Goal: Information Seeking & Learning: Check status

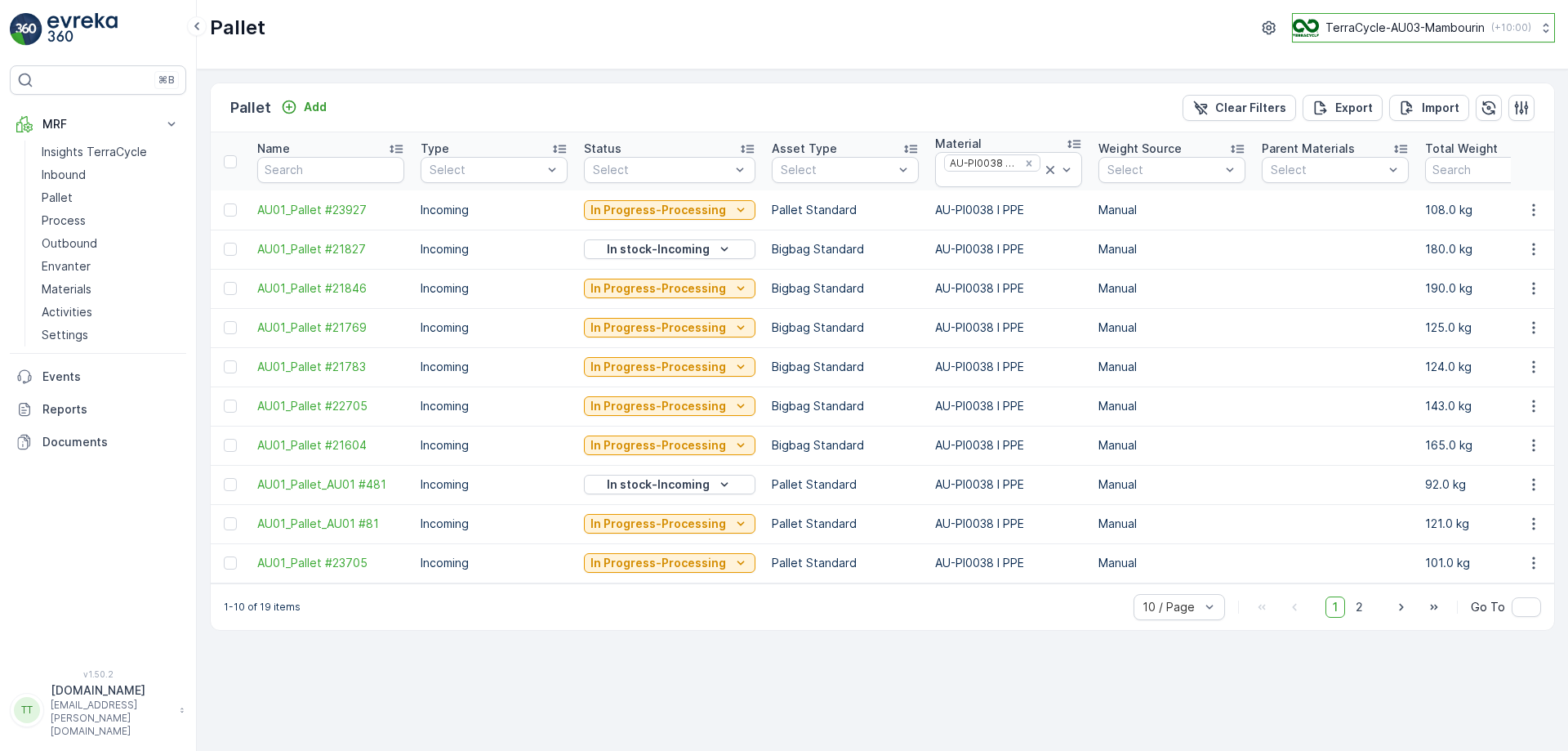
click at [1411, 27] on p "TerraCycle-AU03-Mambourin" at bounding box center [1405, 28] width 159 height 16
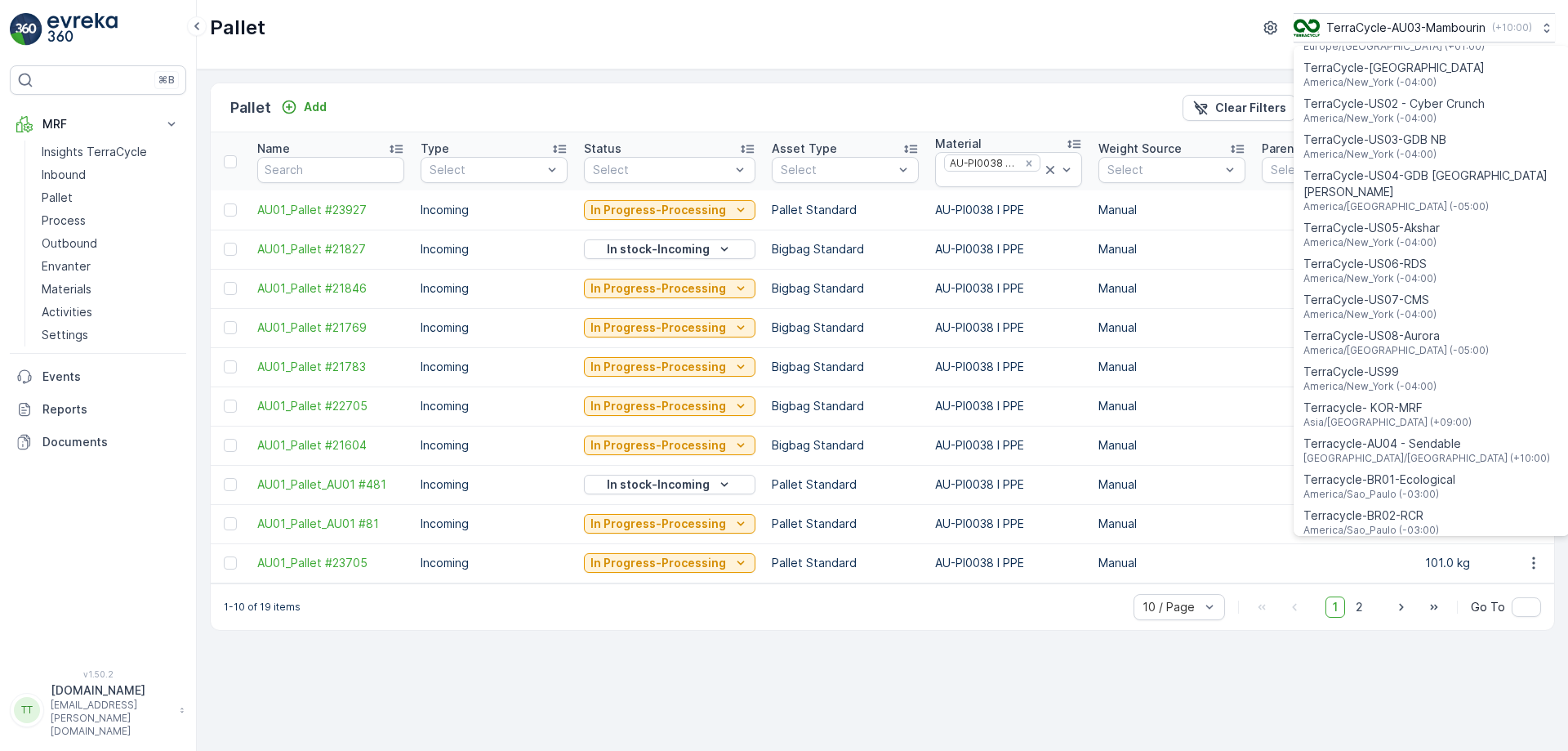
scroll to position [1174, 0]
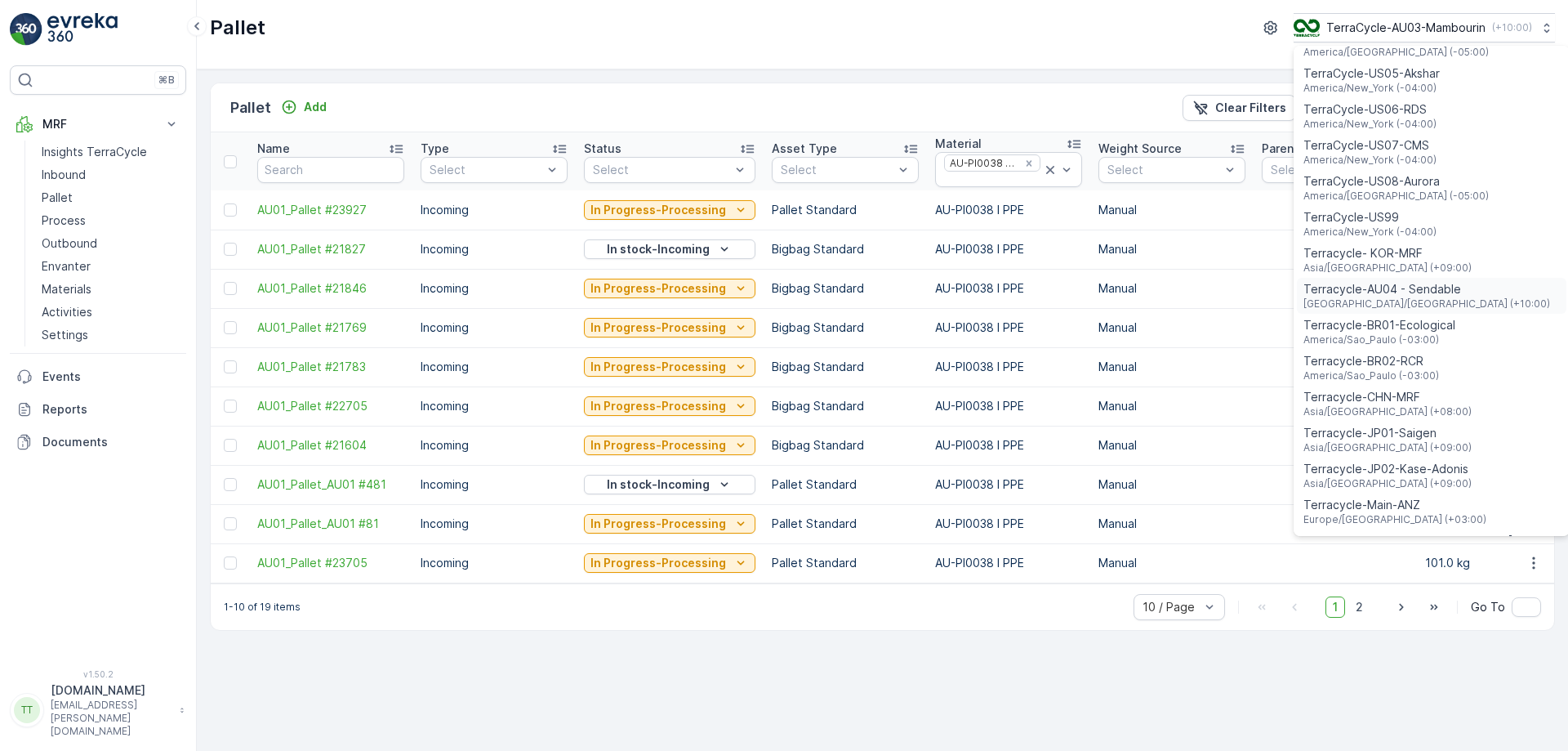
click at [1395, 281] on span "Terracycle-AU04 - Sendable" at bounding box center [1426, 289] width 247 height 16
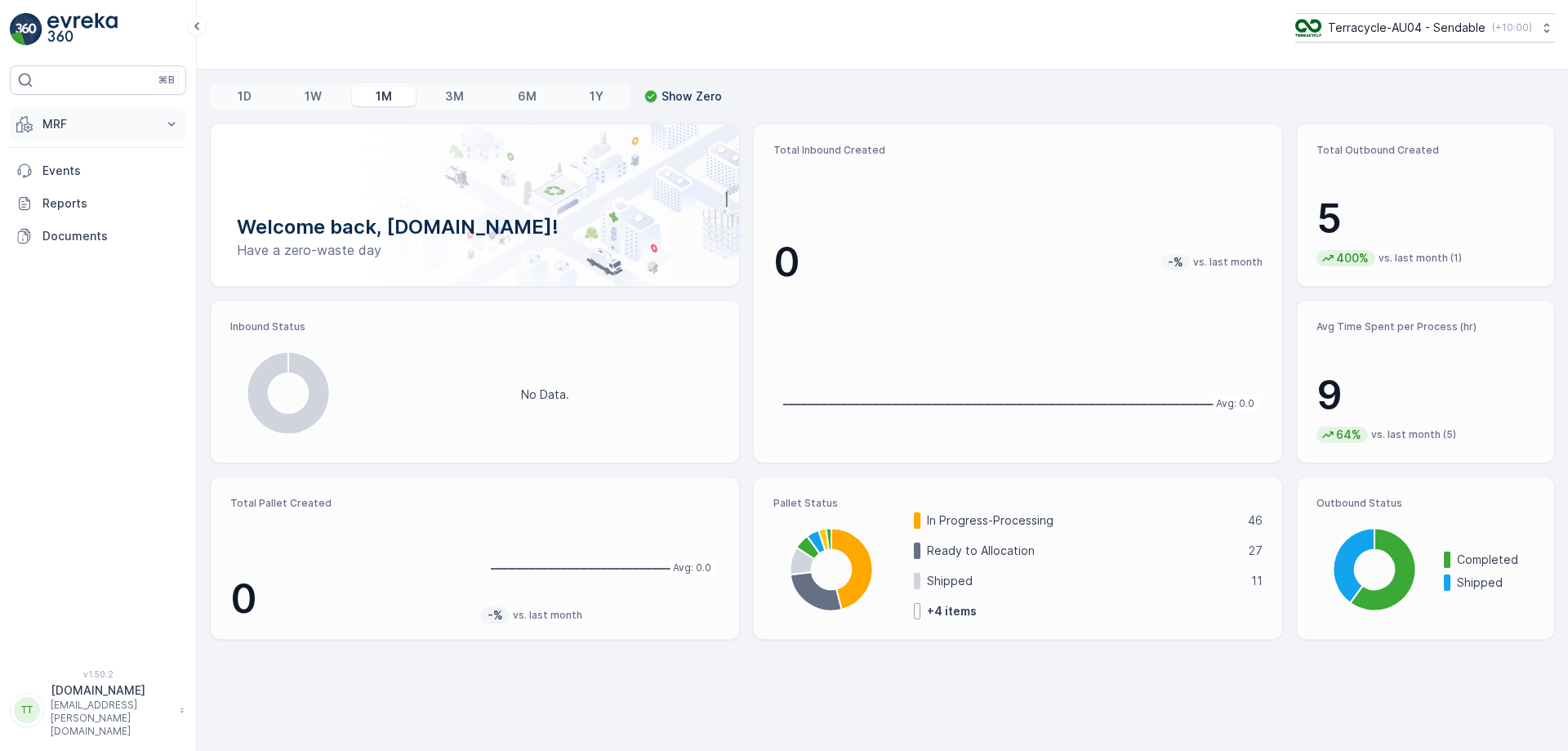
click at [132, 127] on p "MRF" at bounding box center [98, 124] width 111 height 16
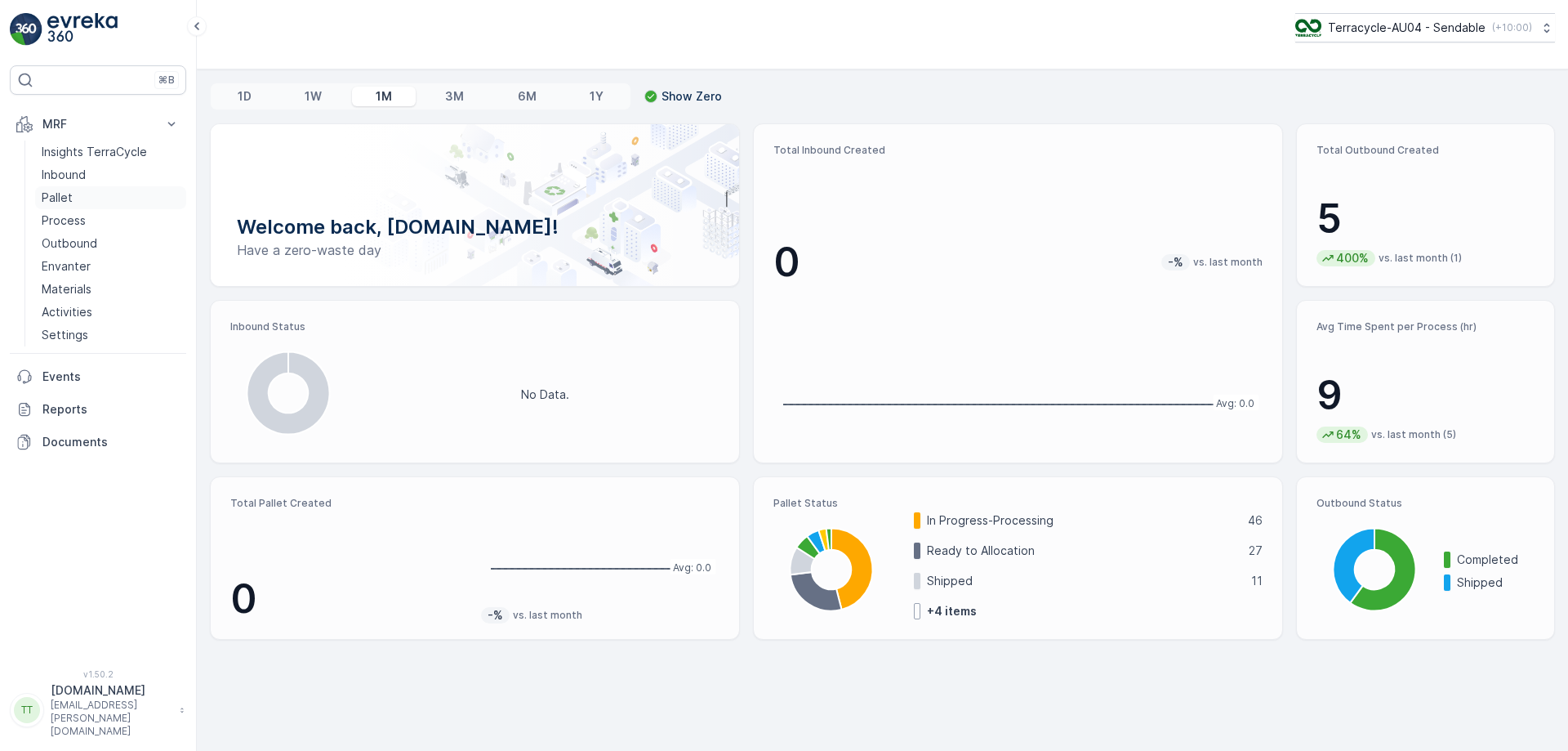
click at [84, 197] on link "Pallet" at bounding box center [111, 198] width 151 height 23
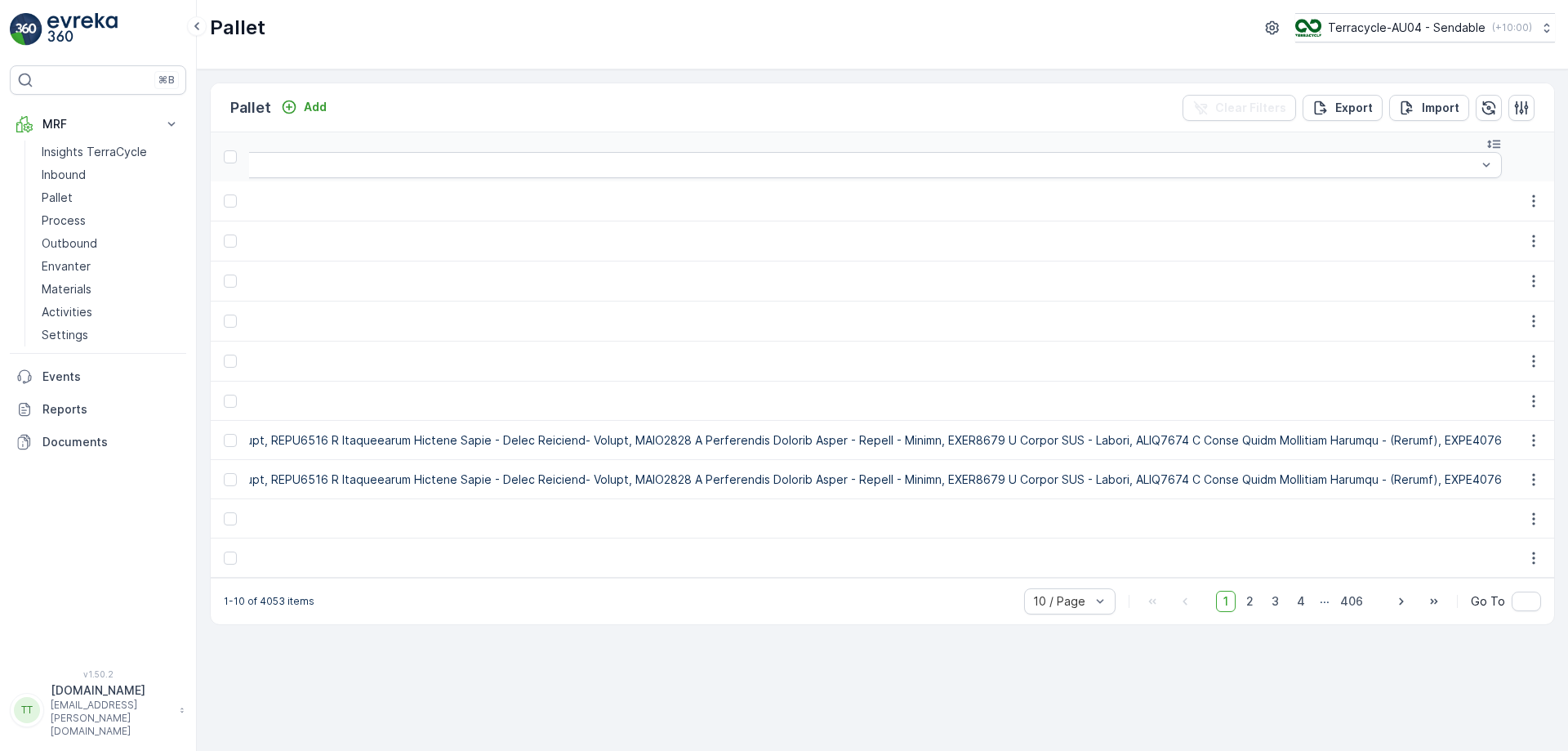
scroll to position [0, 51611]
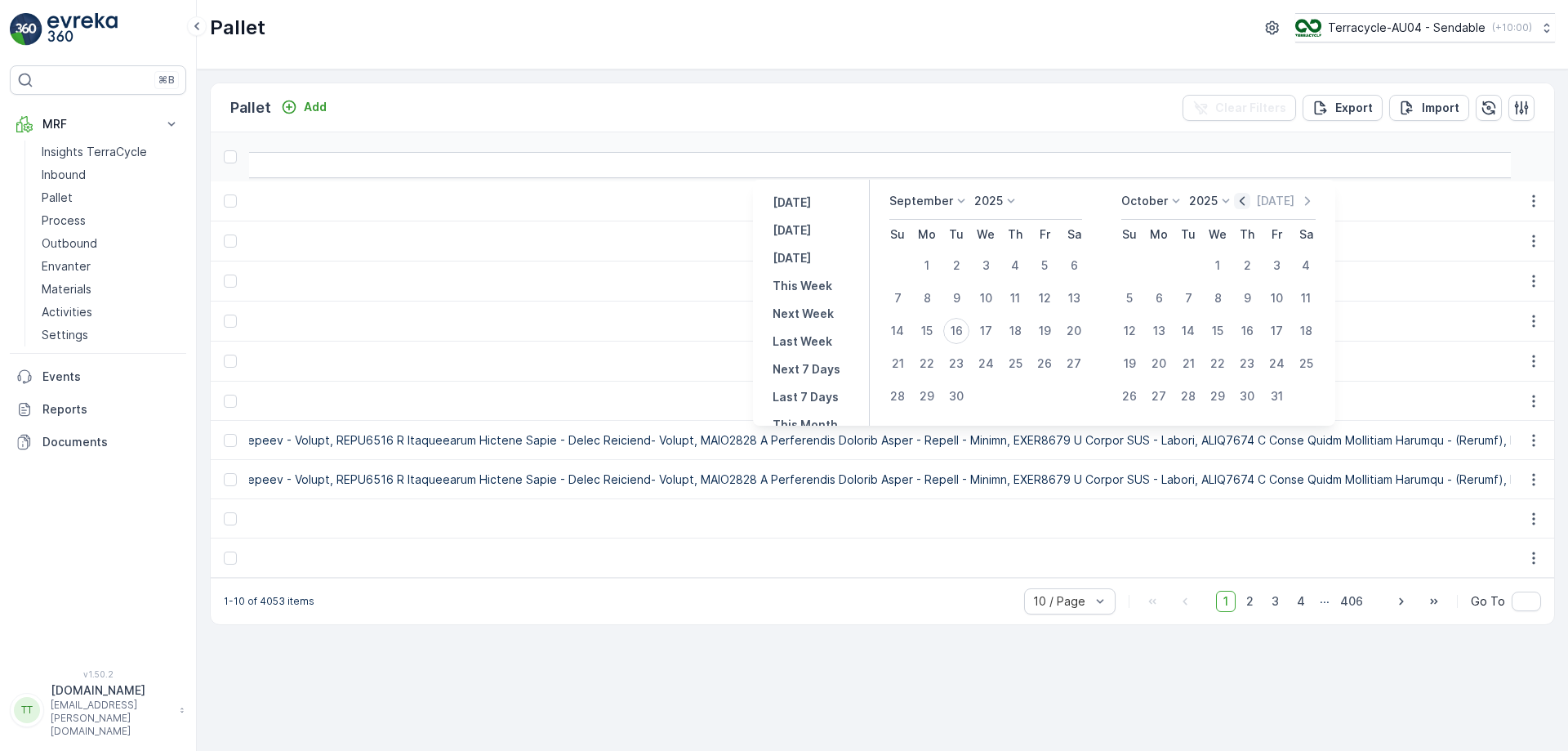
click at [1250, 206] on icon "button" at bounding box center [1242, 201] width 16 height 16
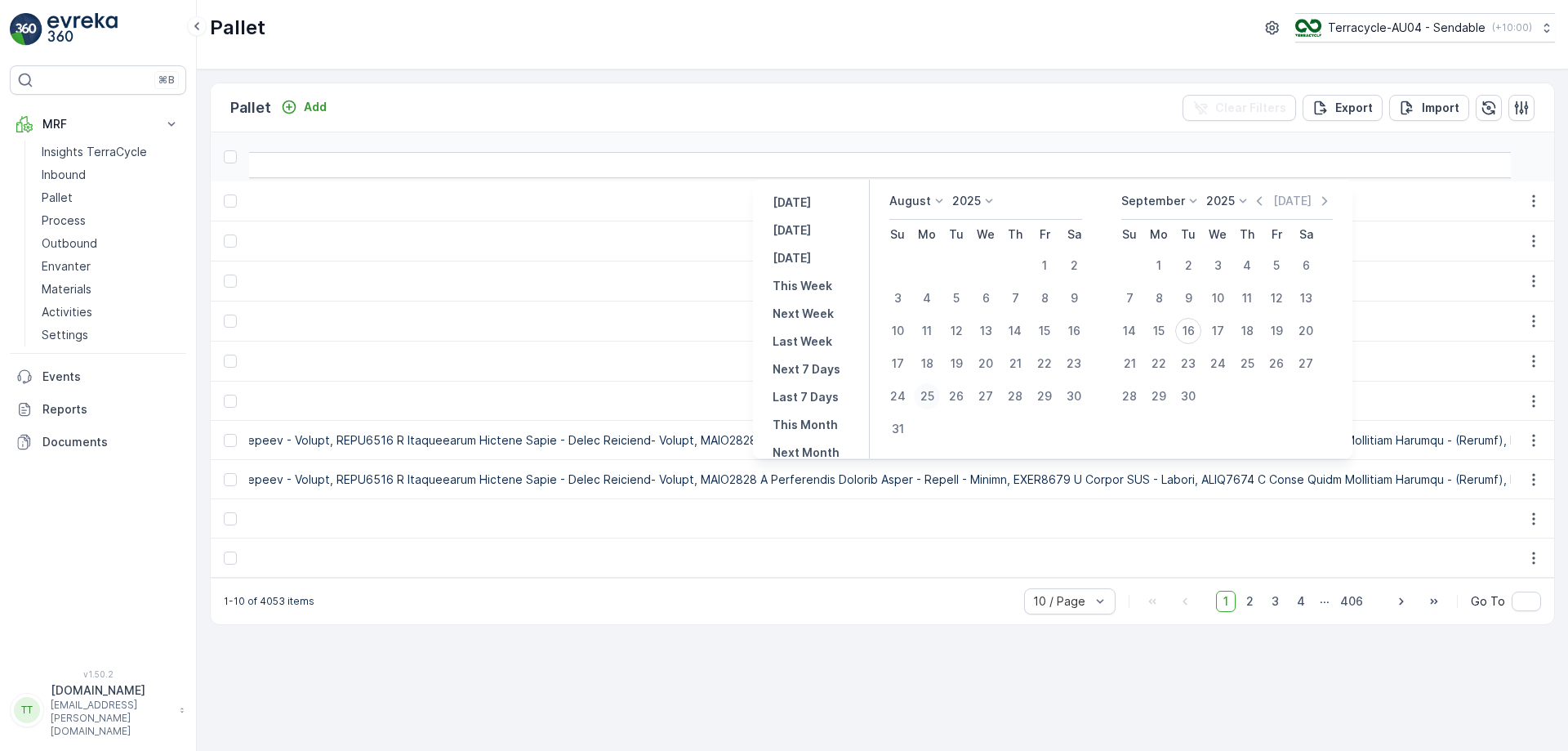
click at [922, 395] on div "25" at bounding box center [926, 396] width 26 height 26
type input "25.08.2025"
click at [938, 387] on div "25" at bounding box center [926, 396] width 26 height 26
type input "25.08.2025"
click at [1131, 328] on div "14" at bounding box center [1129, 330] width 26 height 26
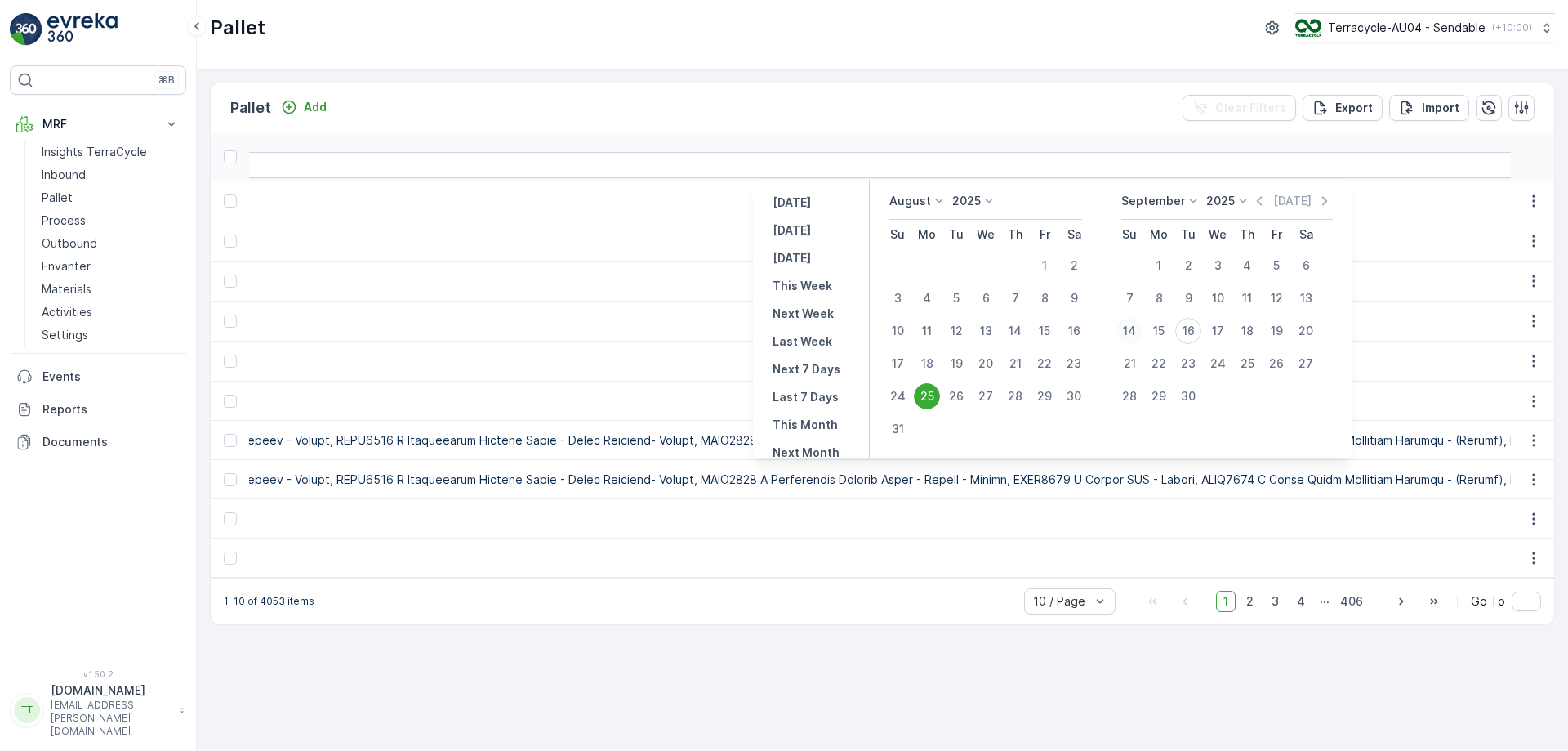
type input "14.09.2025"
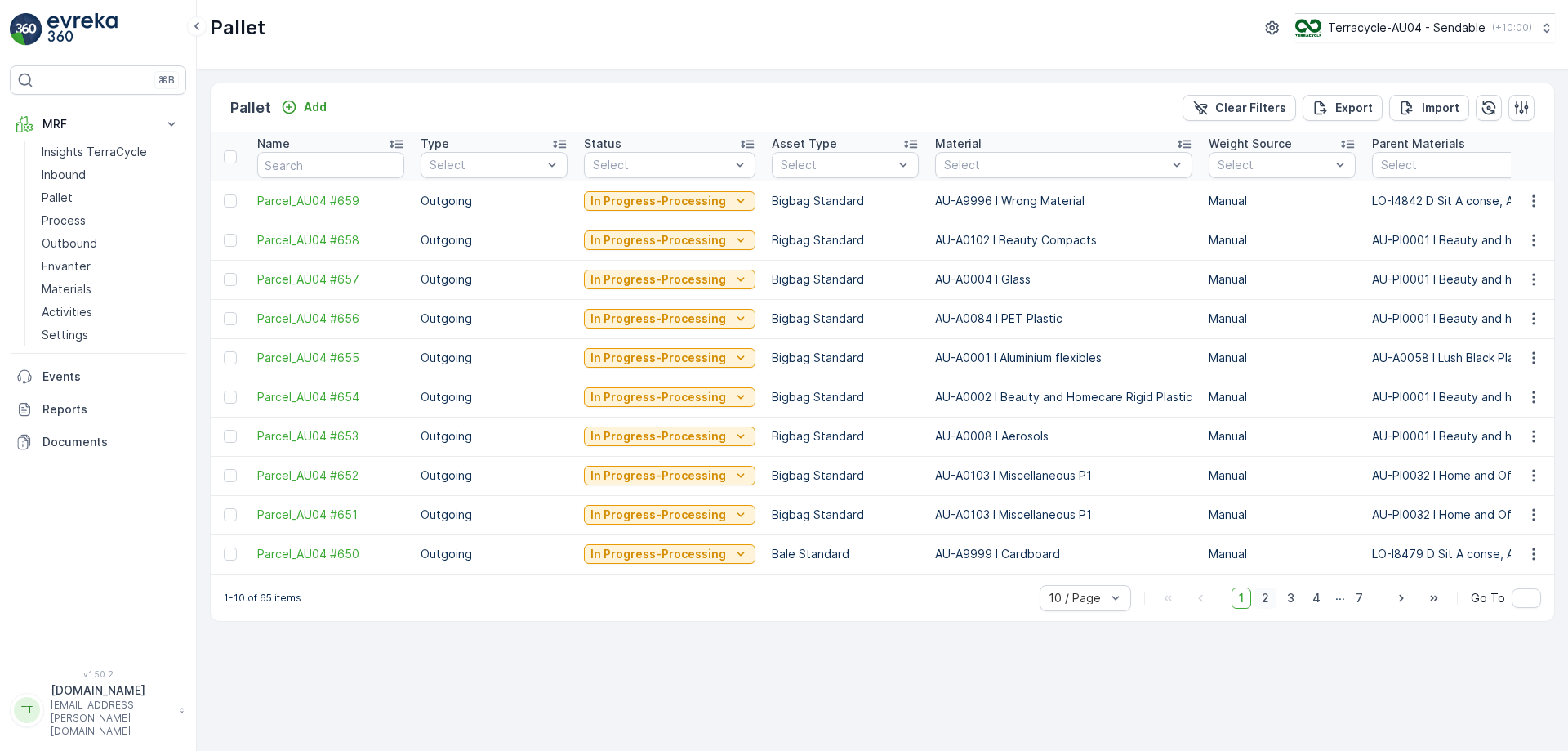
click at [1270, 607] on span "2" at bounding box center [1266, 597] width 22 height 21
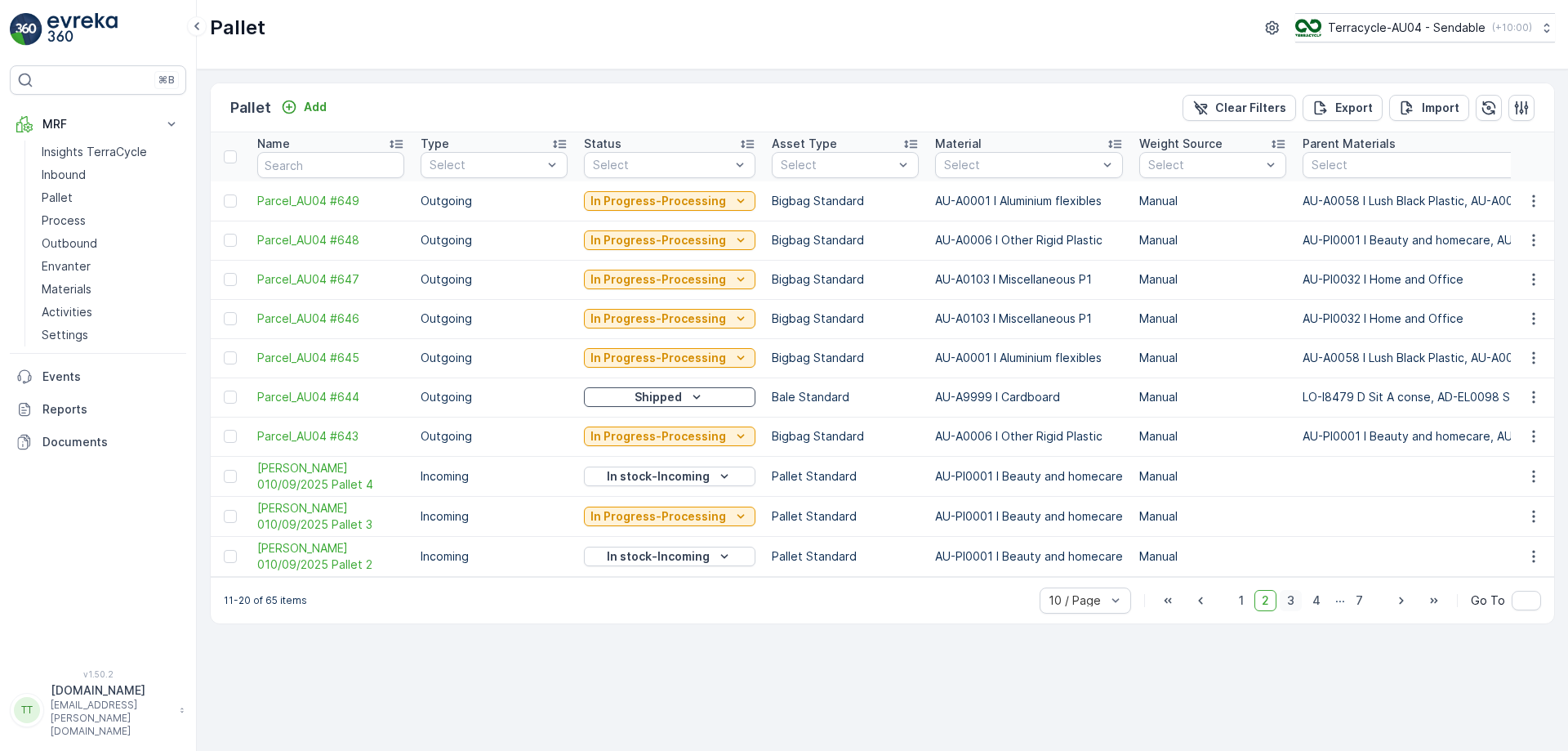
click at [1294, 608] on span "3" at bounding box center [1290, 600] width 22 height 21
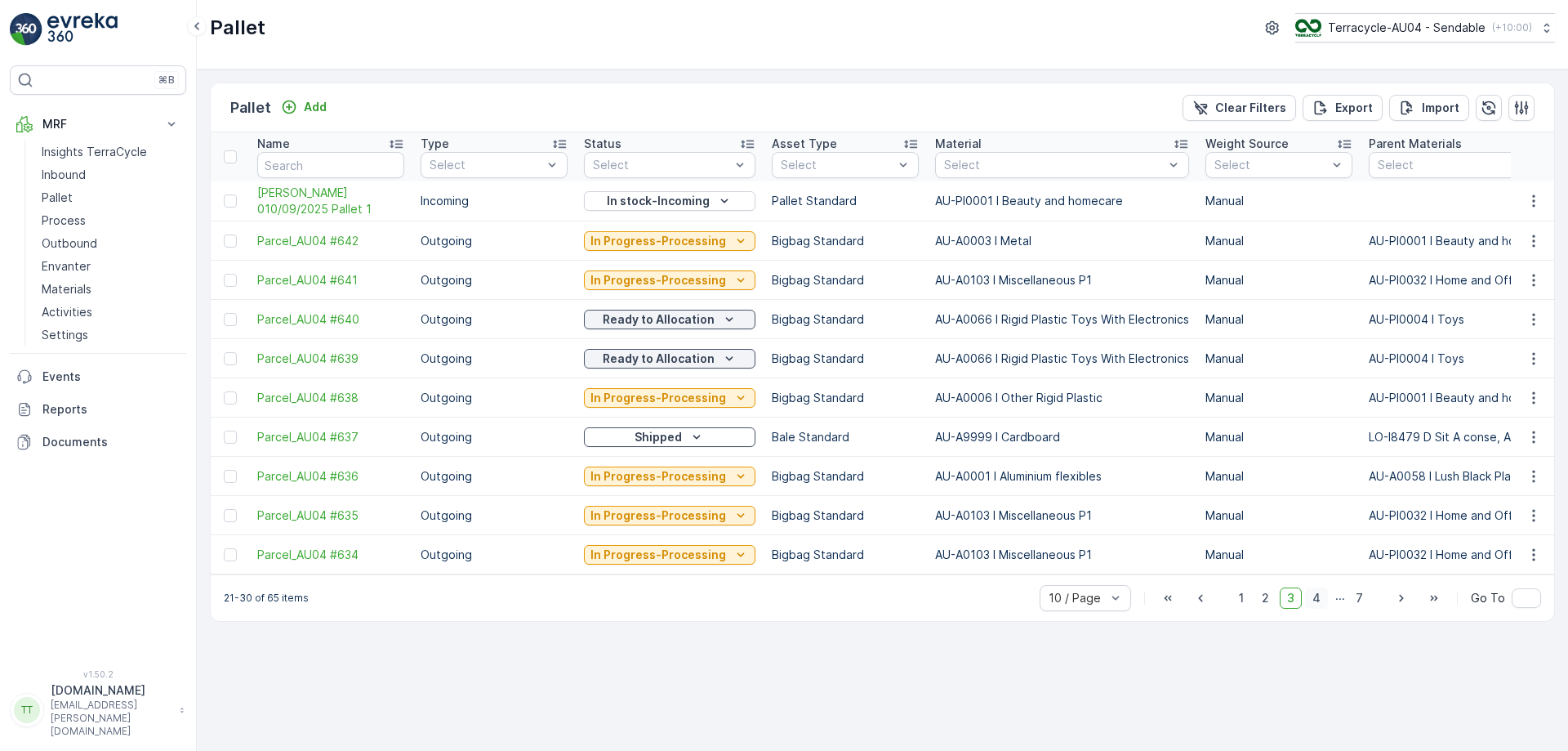
click at [1319, 609] on span "4" at bounding box center [1316, 597] width 23 height 21
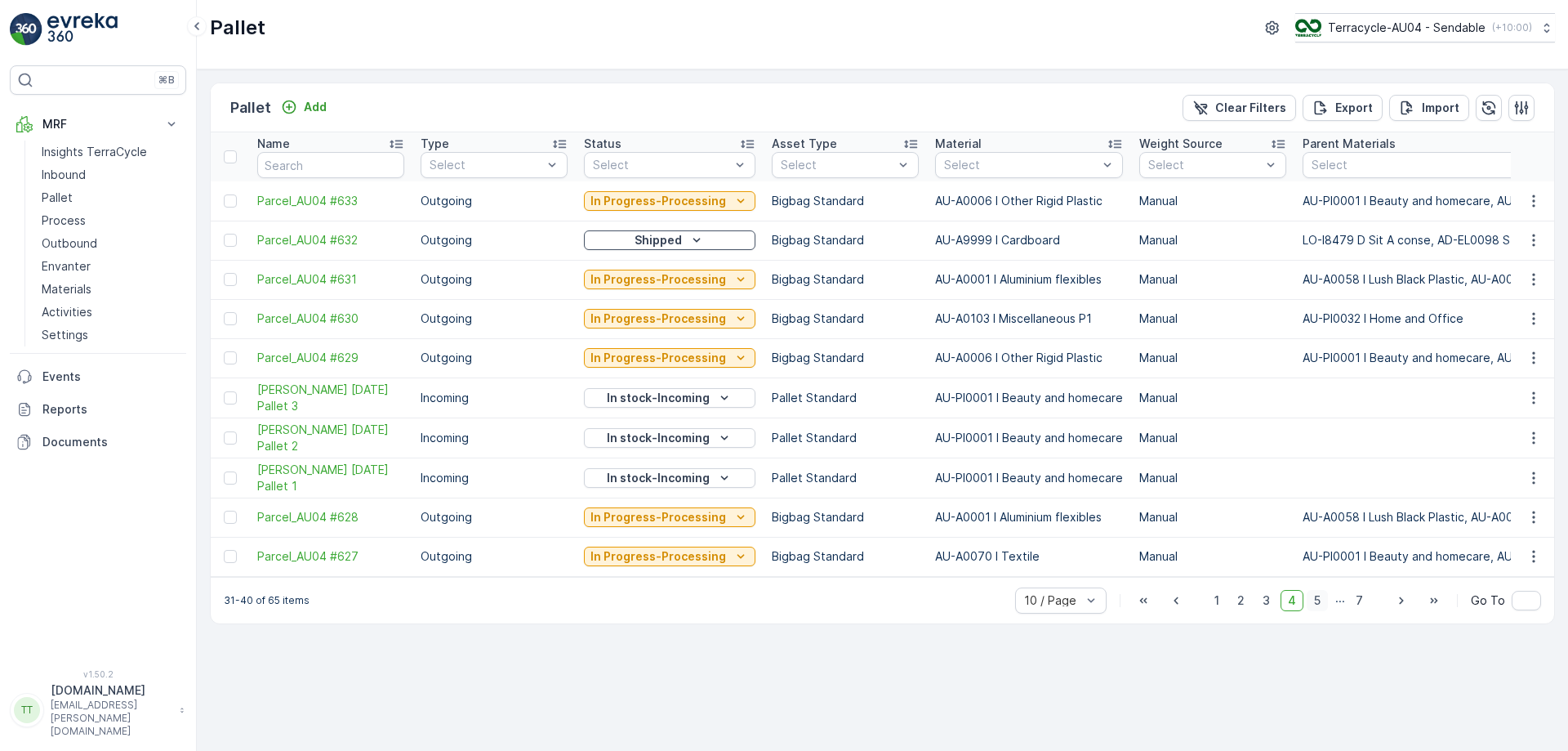
click at [1321, 609] on span "5" at bounding box center [1317, 600] width 21 height 21
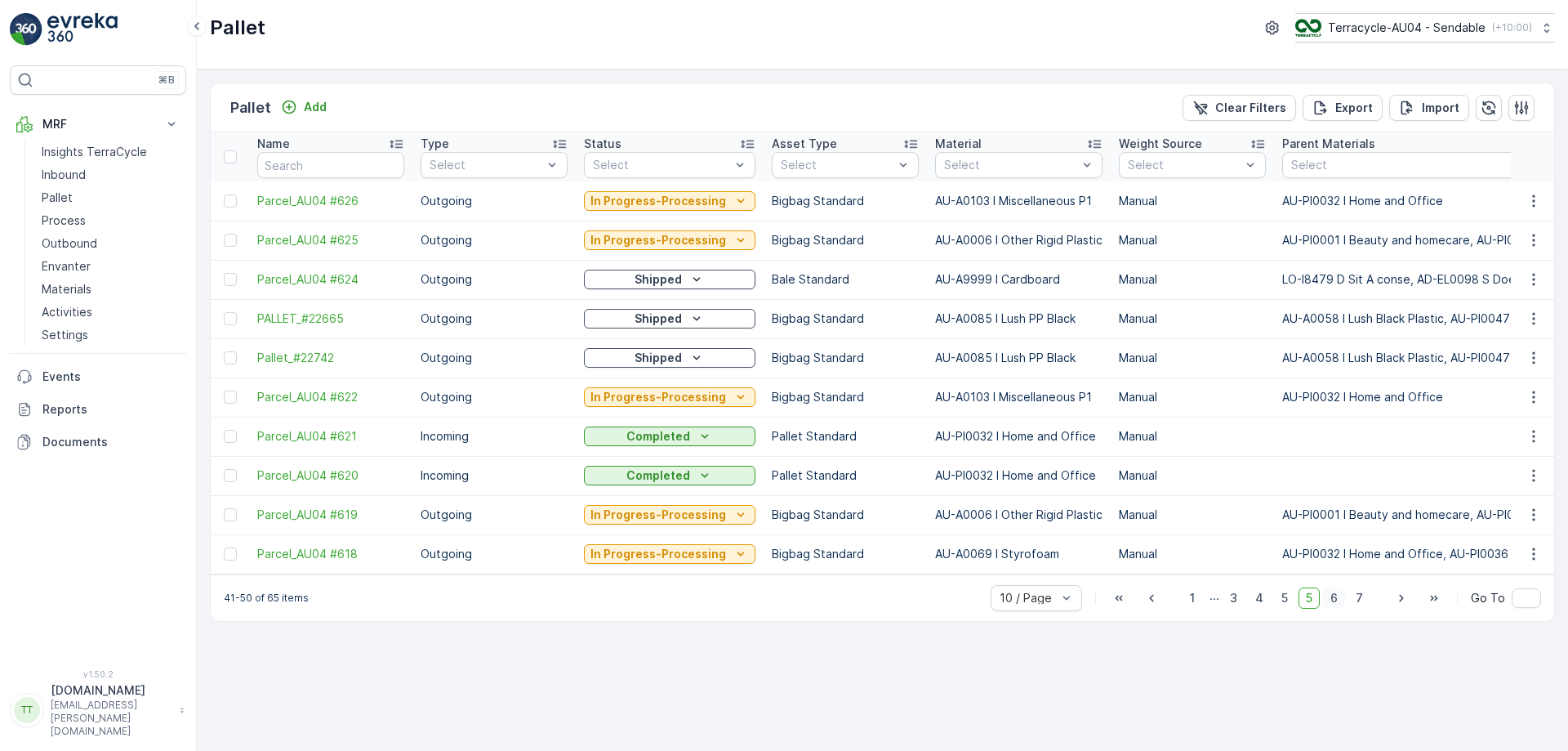
click at [1334, 607] on span "6" at bounding box center [1334, 597] width 22 height 21
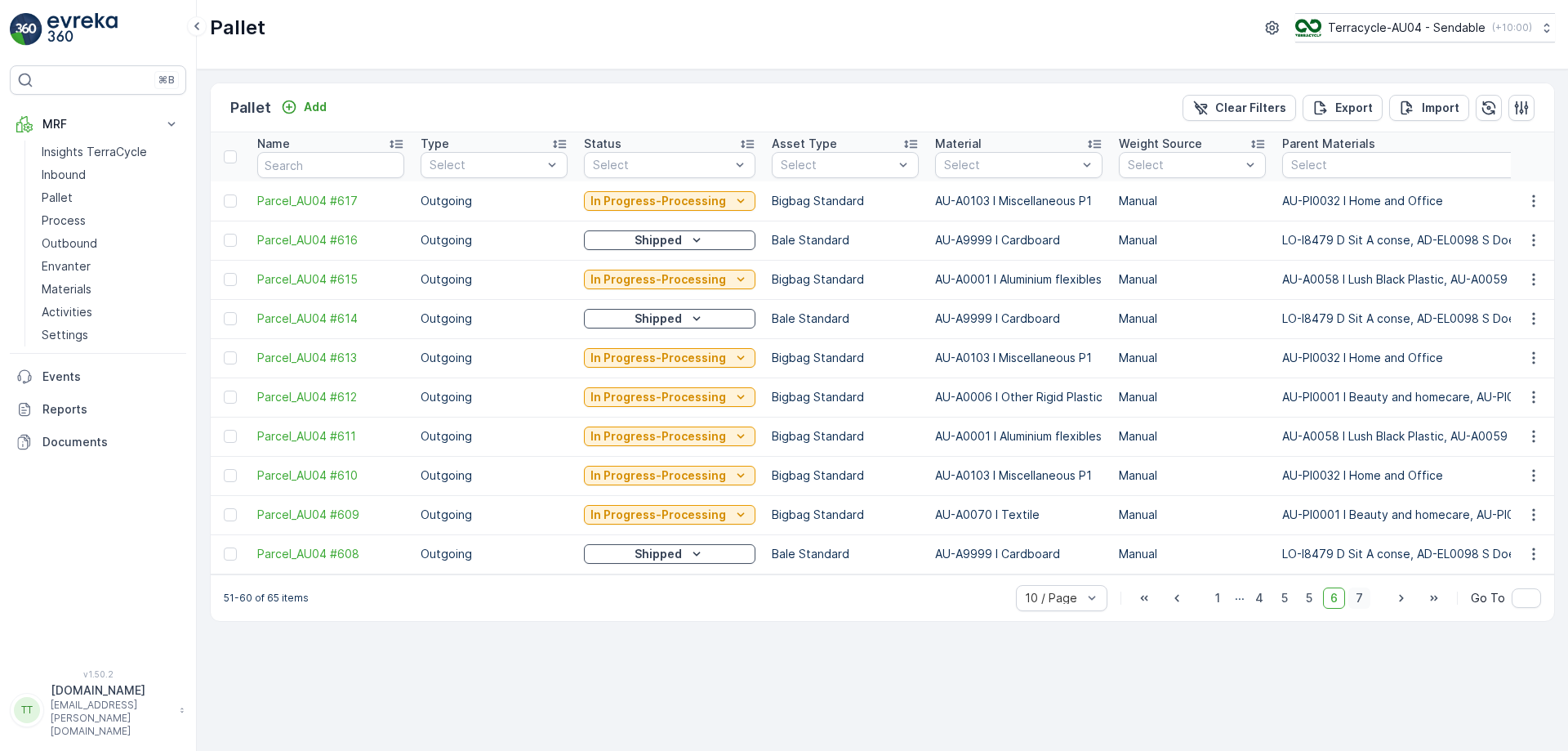
click at [1371, 599] on span "7" at bounding box center [1360, 597] width 22 height 21
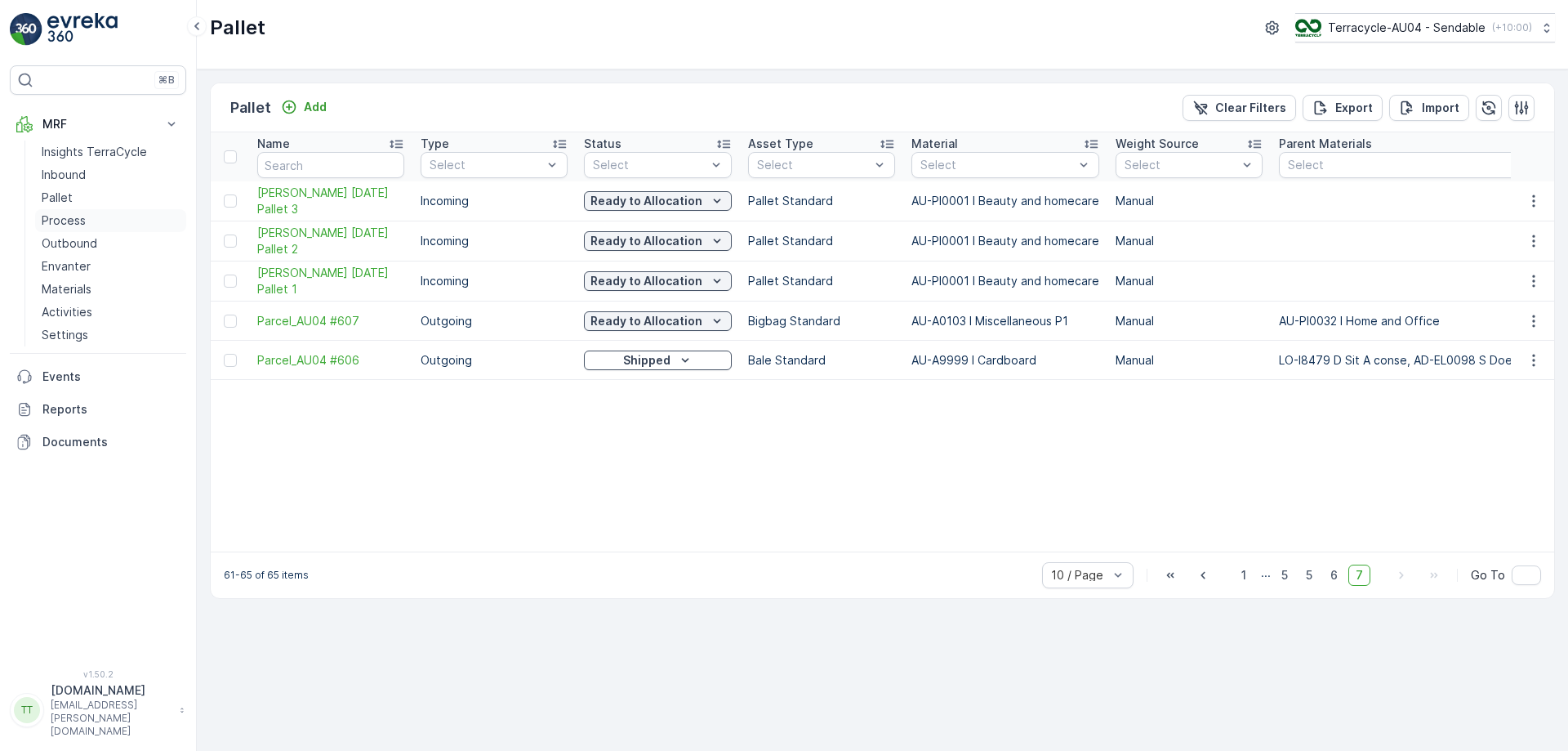
click at [92, 218] on link "Process" at bounding box center [111, 220] width 151 height 23
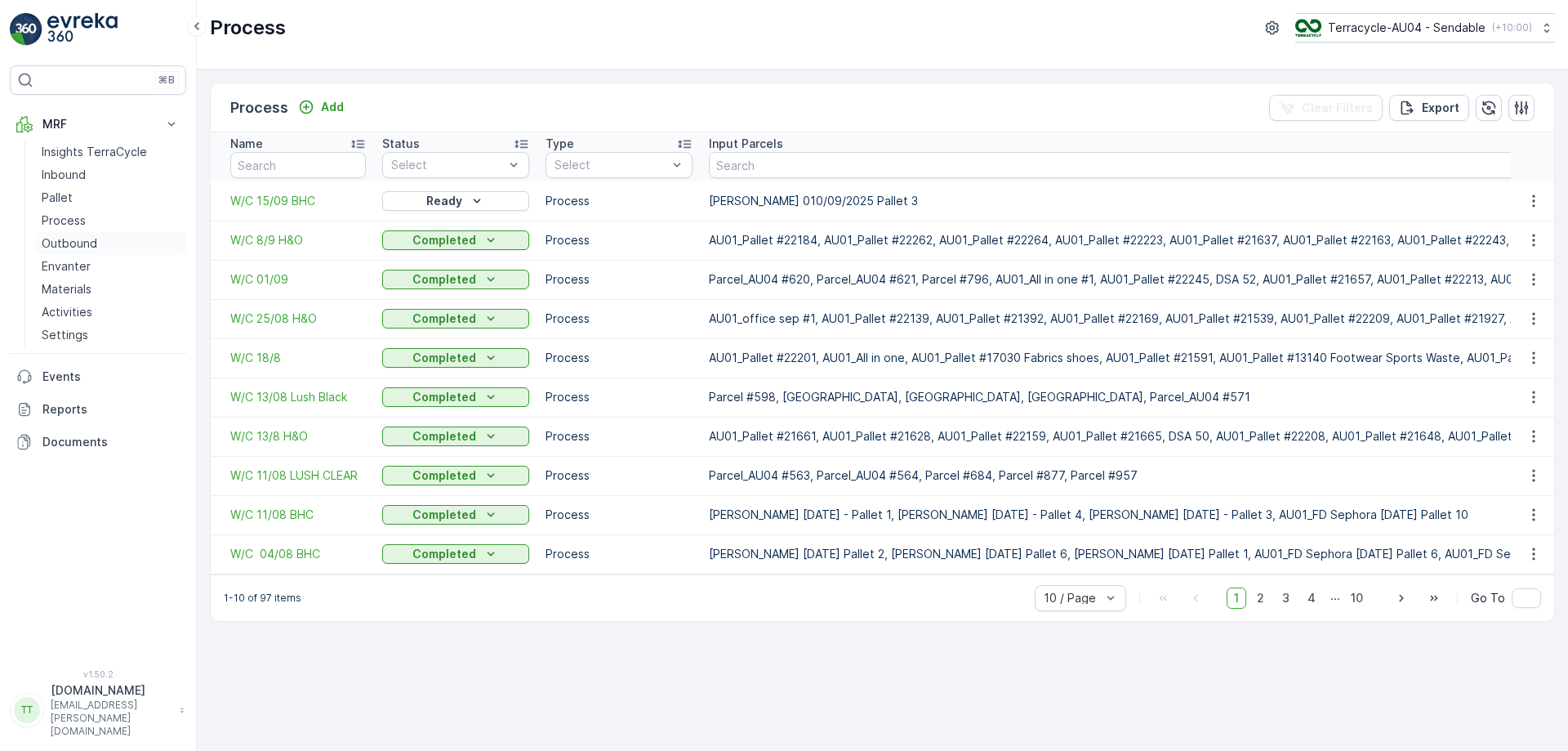
click at [96, 249] on link "Outbound" at bounding box center [111, 243] width 151 height 23
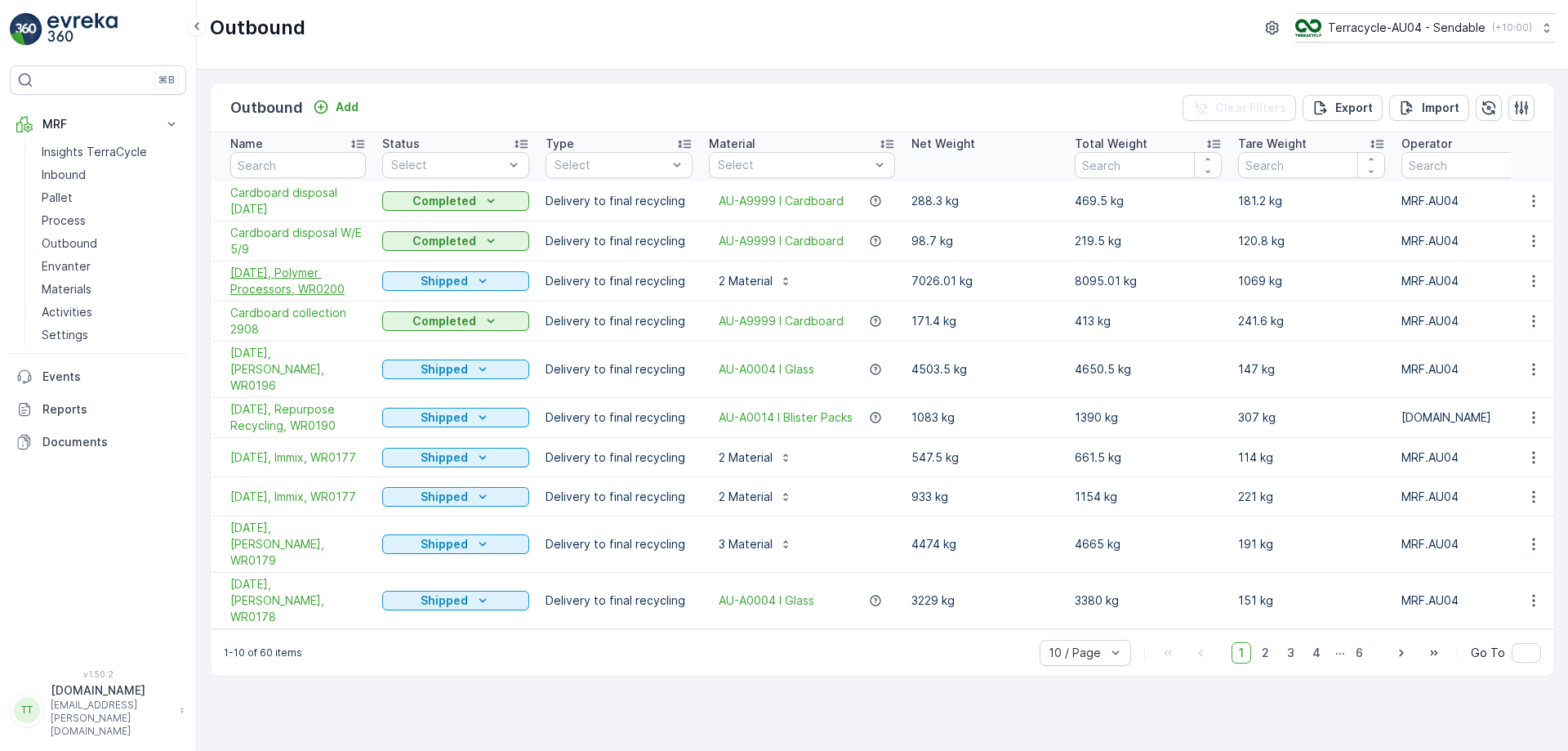
click at [319, 284] on span "03/09/2025, Polymer Processors, WR0200" at bounding box center [298, 281] width 136 height 33
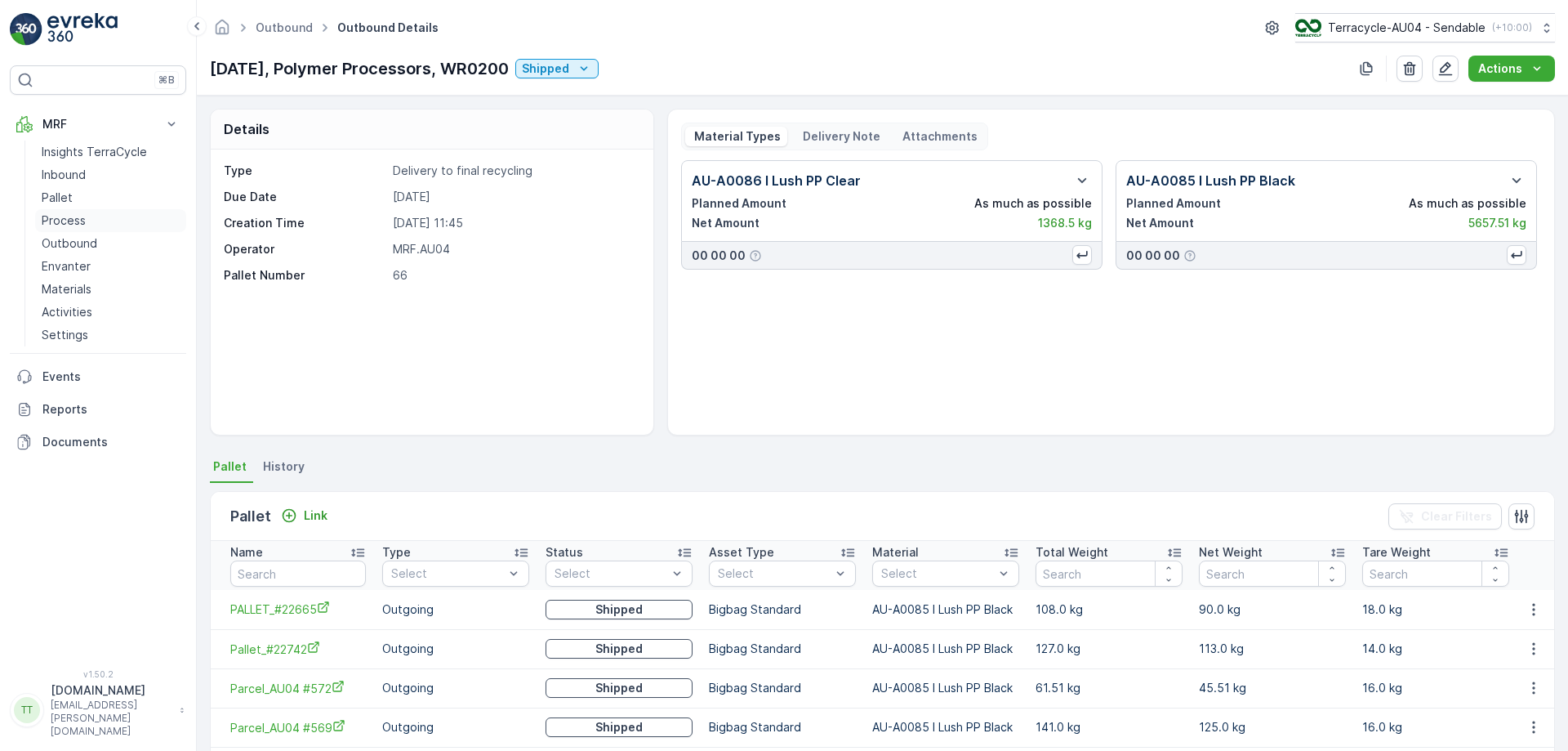
click at [77, 217] on p "Process" at bounding box center [64, 220] width 44 height 16
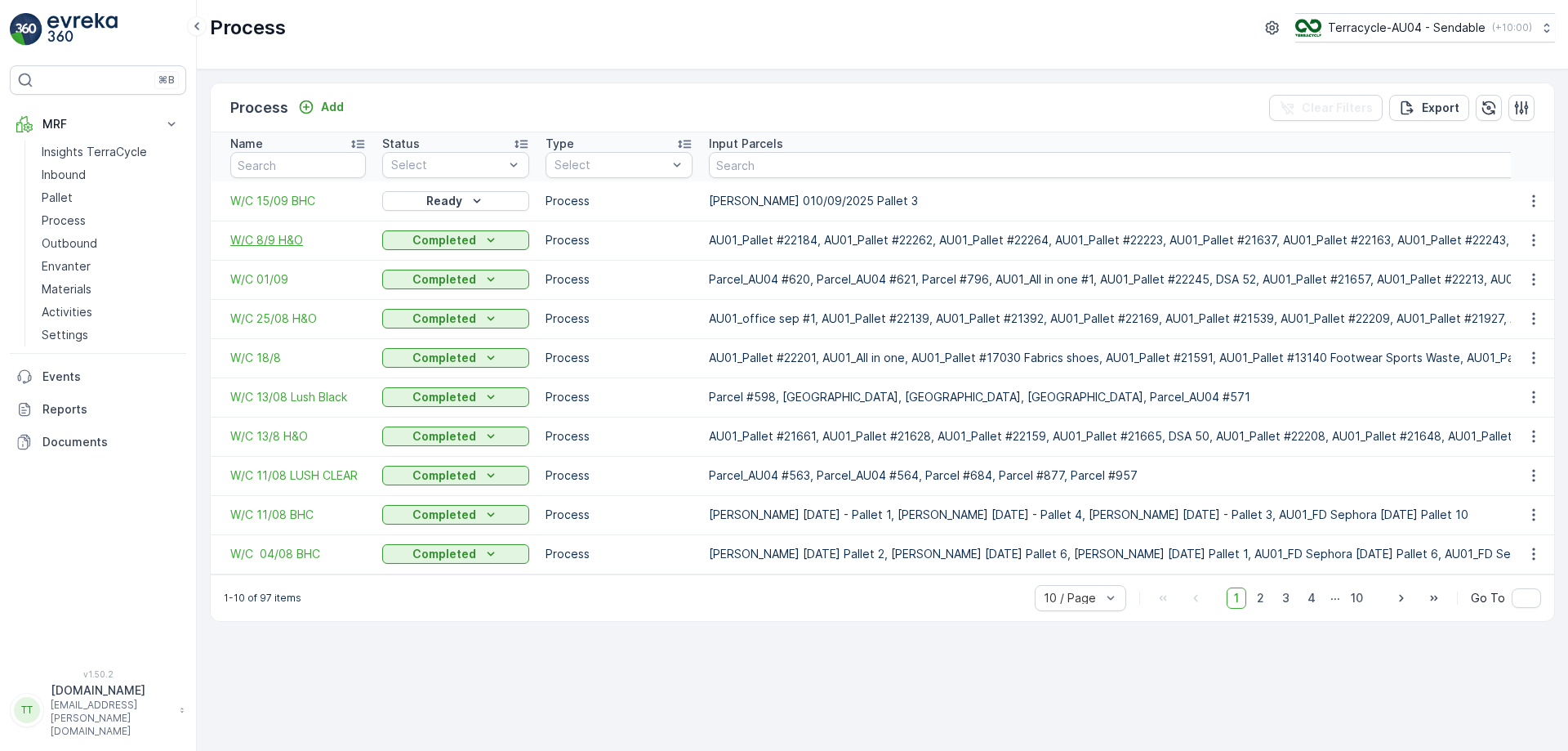
click at [270, 239] on span "W/C 8/9 H&O" at bounding box center [298, 240] width 136 height 16
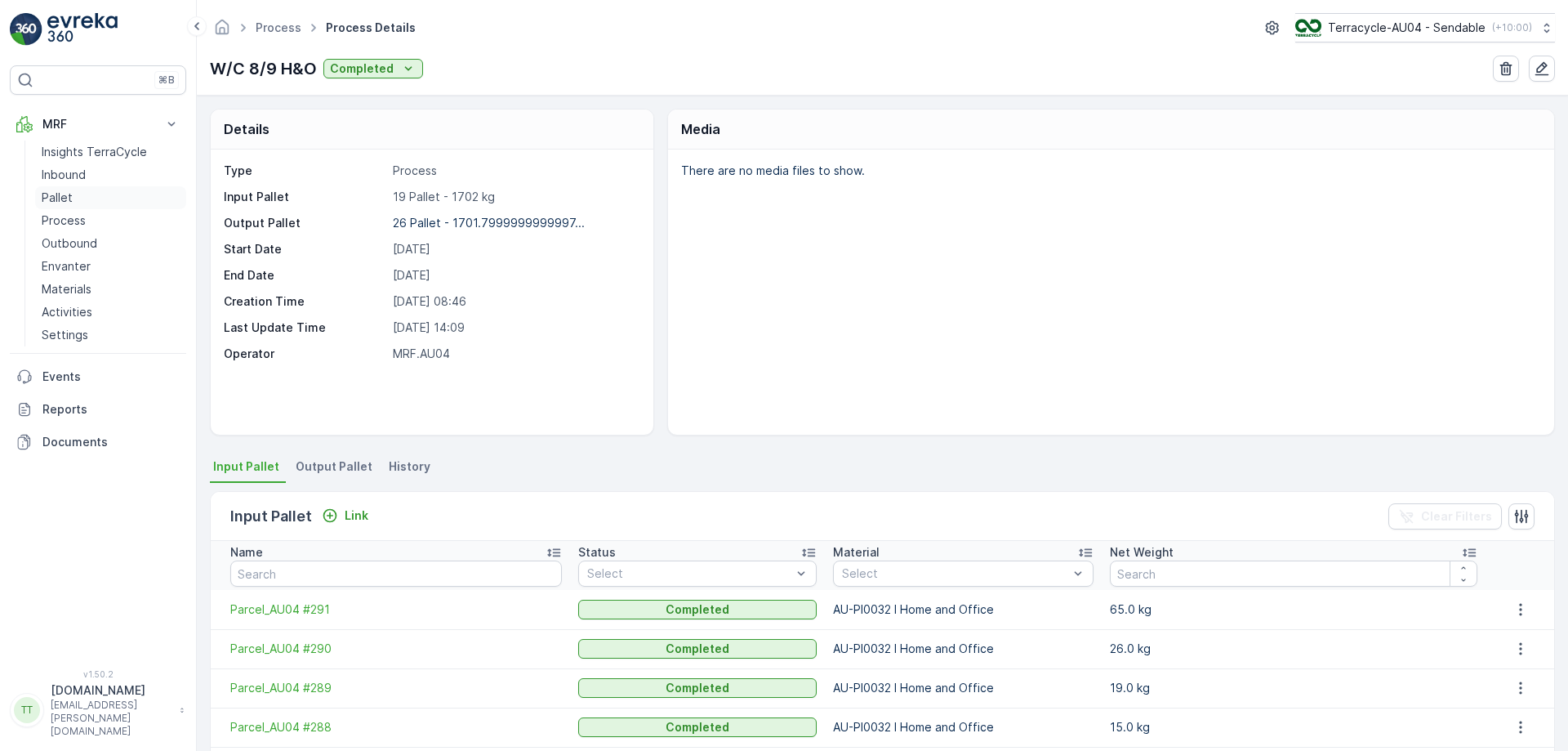
click at [105, 198] on link "Pallet" at bounding box center [111, 198] width 151 height 23
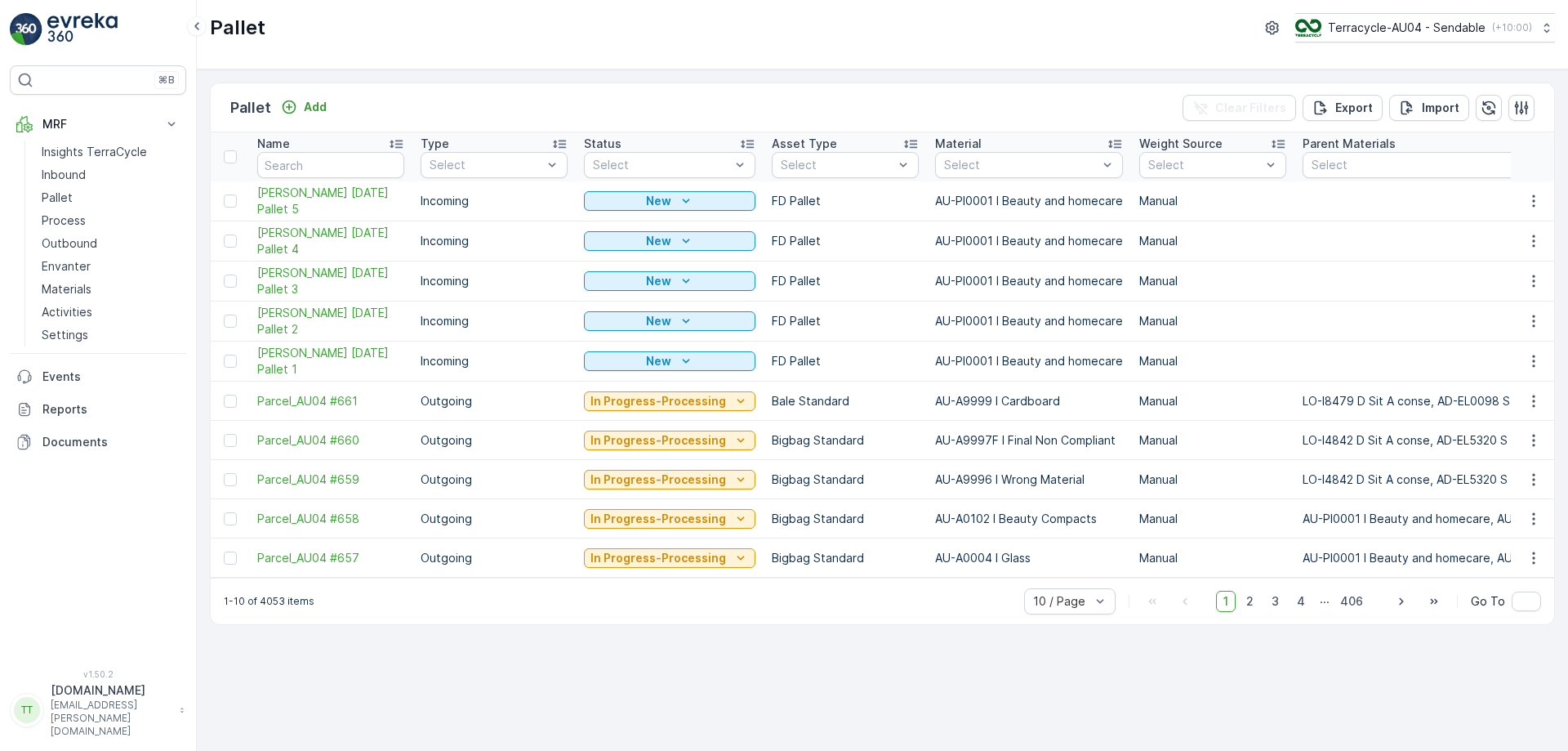
click at [984, 670] on div "Pallet Add Clear Filters Export Import Name Type Select Status Select Asset Typ…" at bounding box center [882, 410] width 1371 height 682
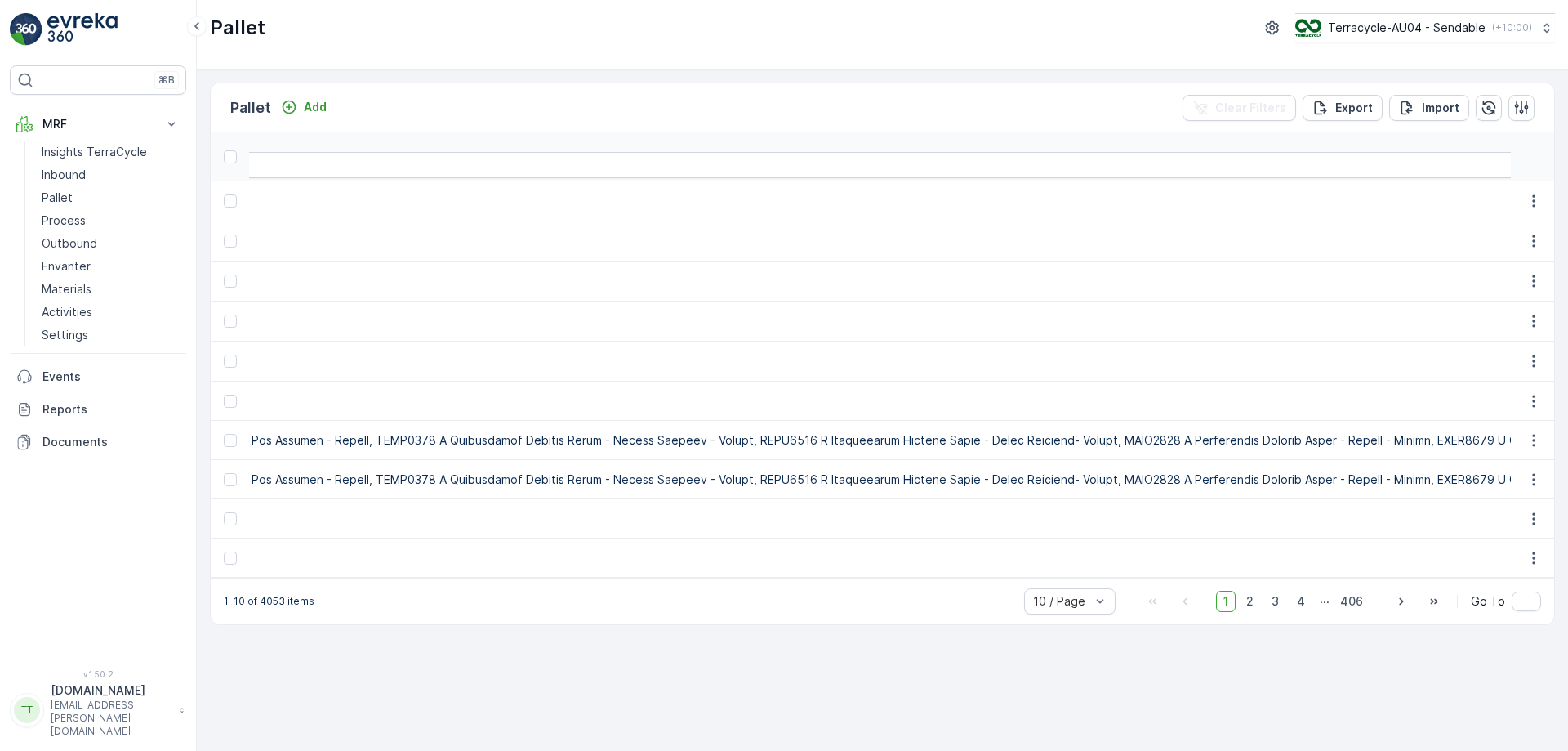
scroll to position [0, 51253]
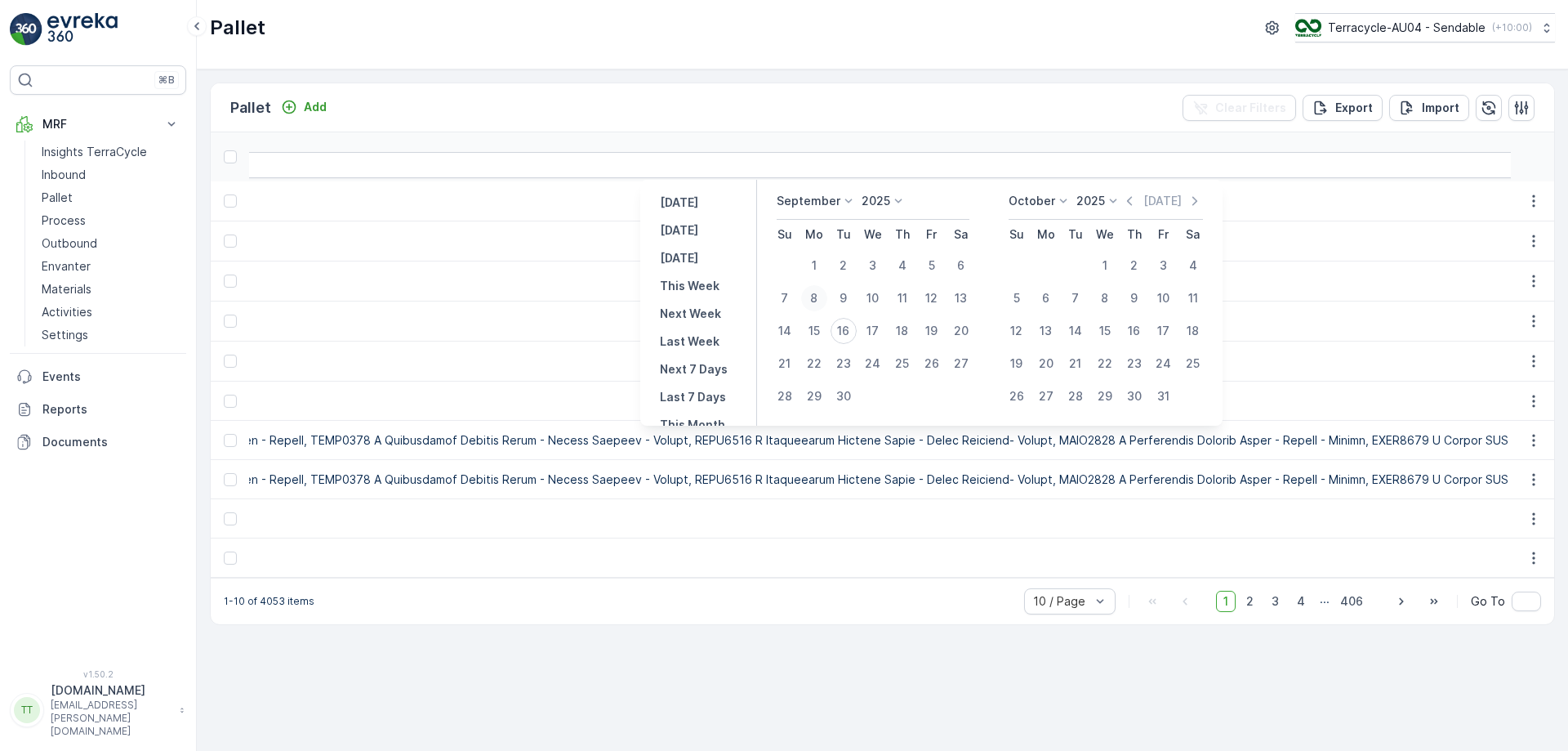
click at [814, 297] on div "8" at bounding box center [814, 298] width 26 height 26
type input "08.09.2025"
click at [788, 333] on div "14" at bounding box center [784, 330] width 26 height 26
type input "14.09.2025"
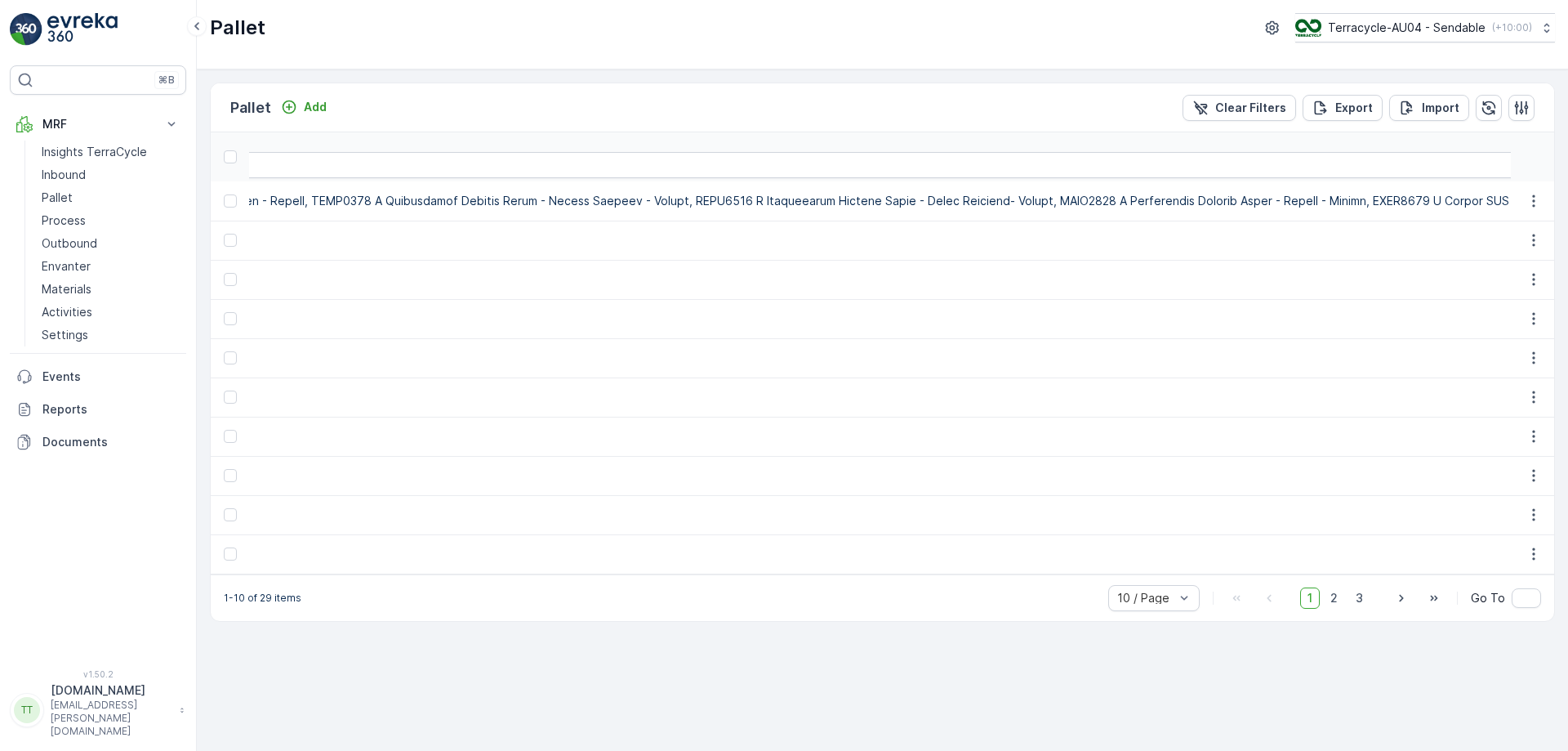
scroll to position [0, 51287]
click at [1099, 665] on div "Pallet Add Clear Filters Export Import Name Type Select Status Select Asset Typ…" at bounding box center [882, 410] width 1371 height 682
click at [1333, 608] on span "2" at bounding box center [1334, 597] width 22 height 21
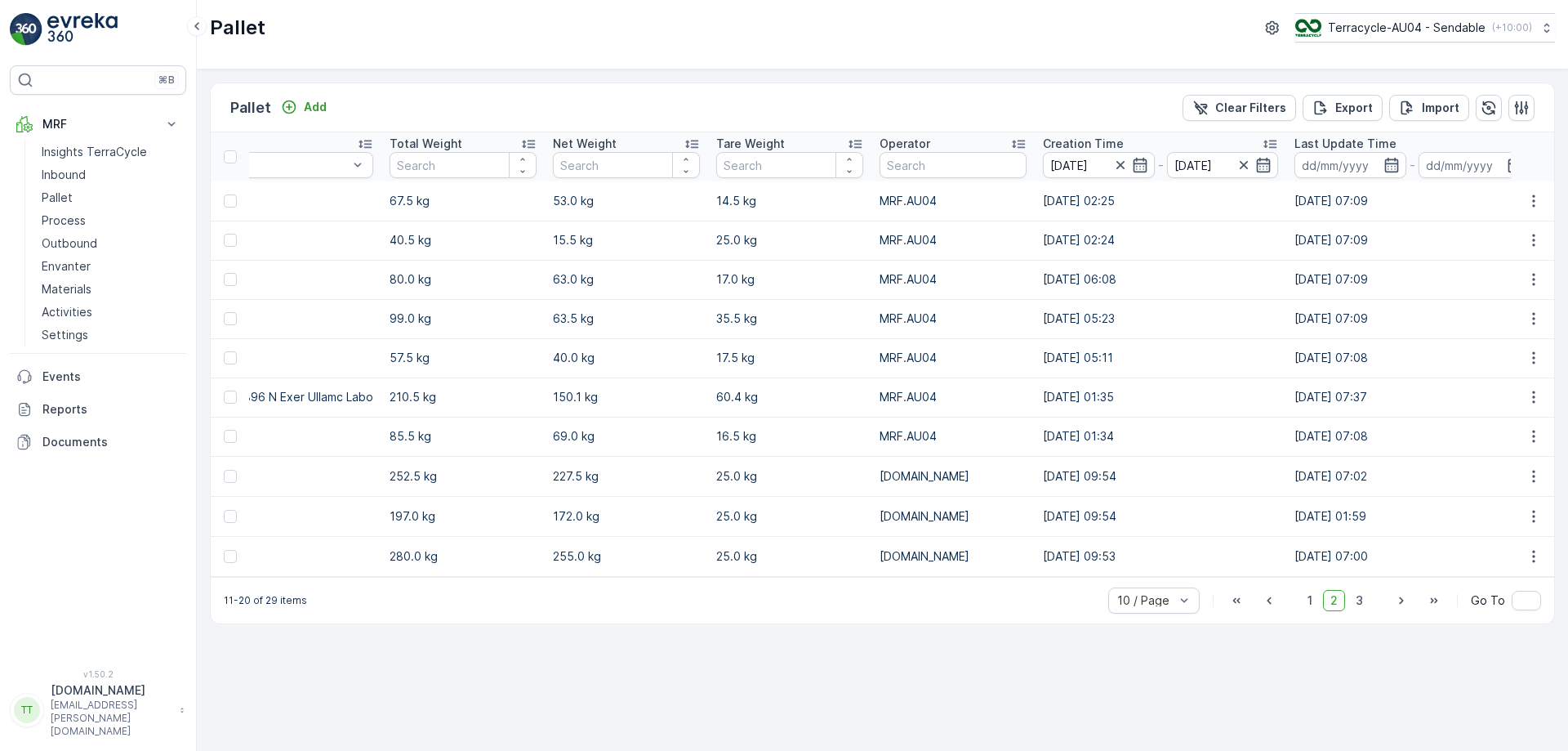
scroll to position [0, 6877]
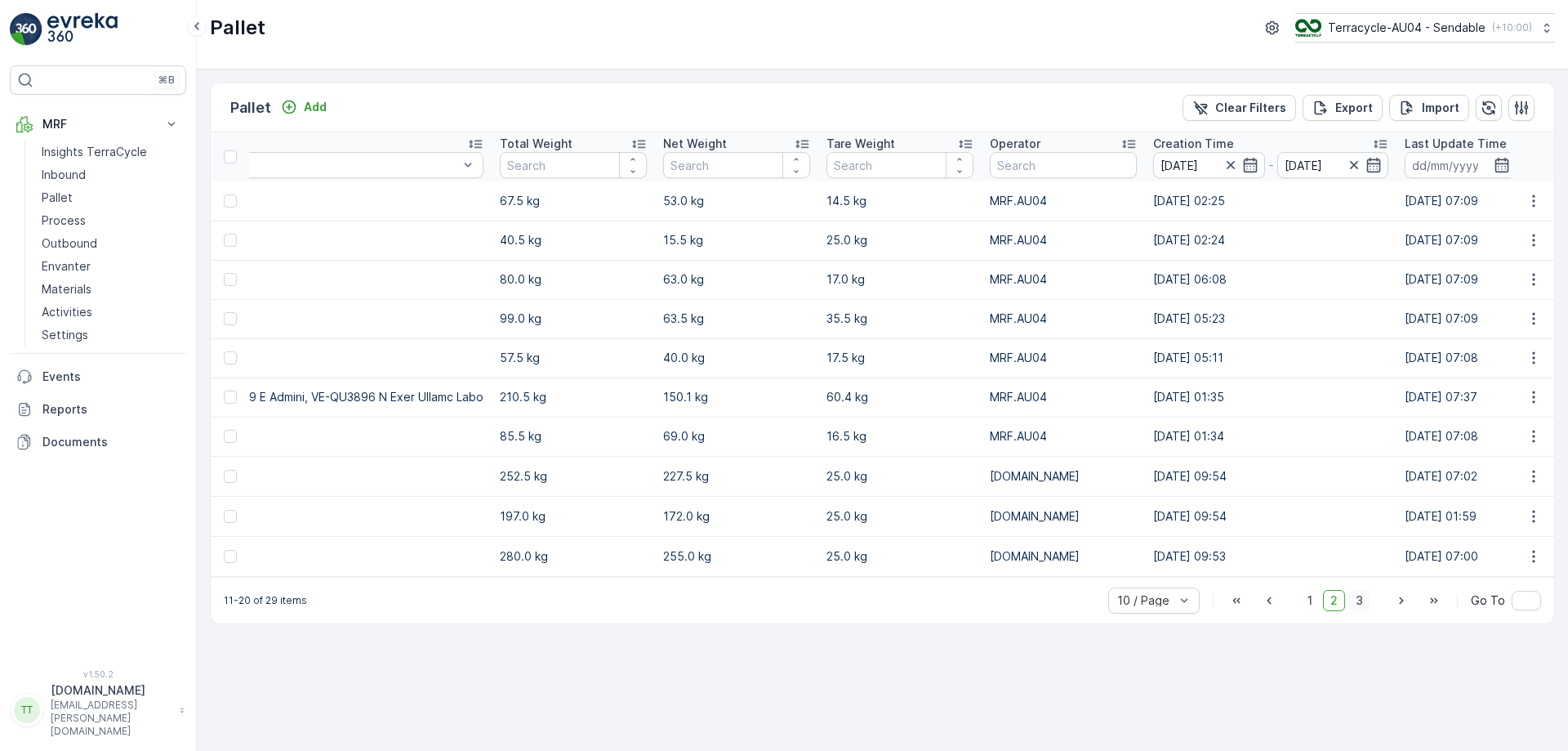
click at [1359, 611] on span "3" at bounding box center [1360, 600] width 22 height 21
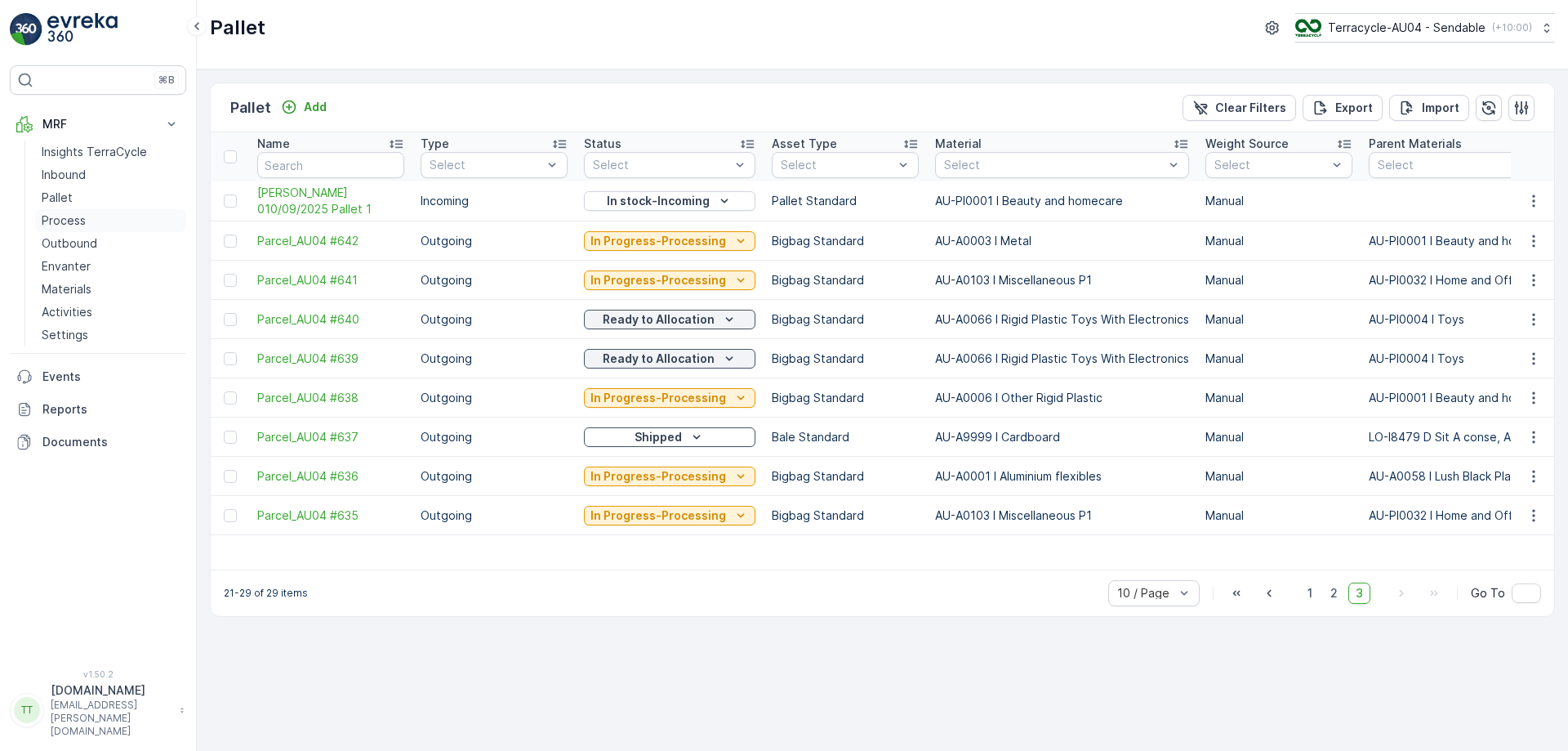
click at [85, 215] on link "Process" at bounding box center [111, 220] width 151 height 23
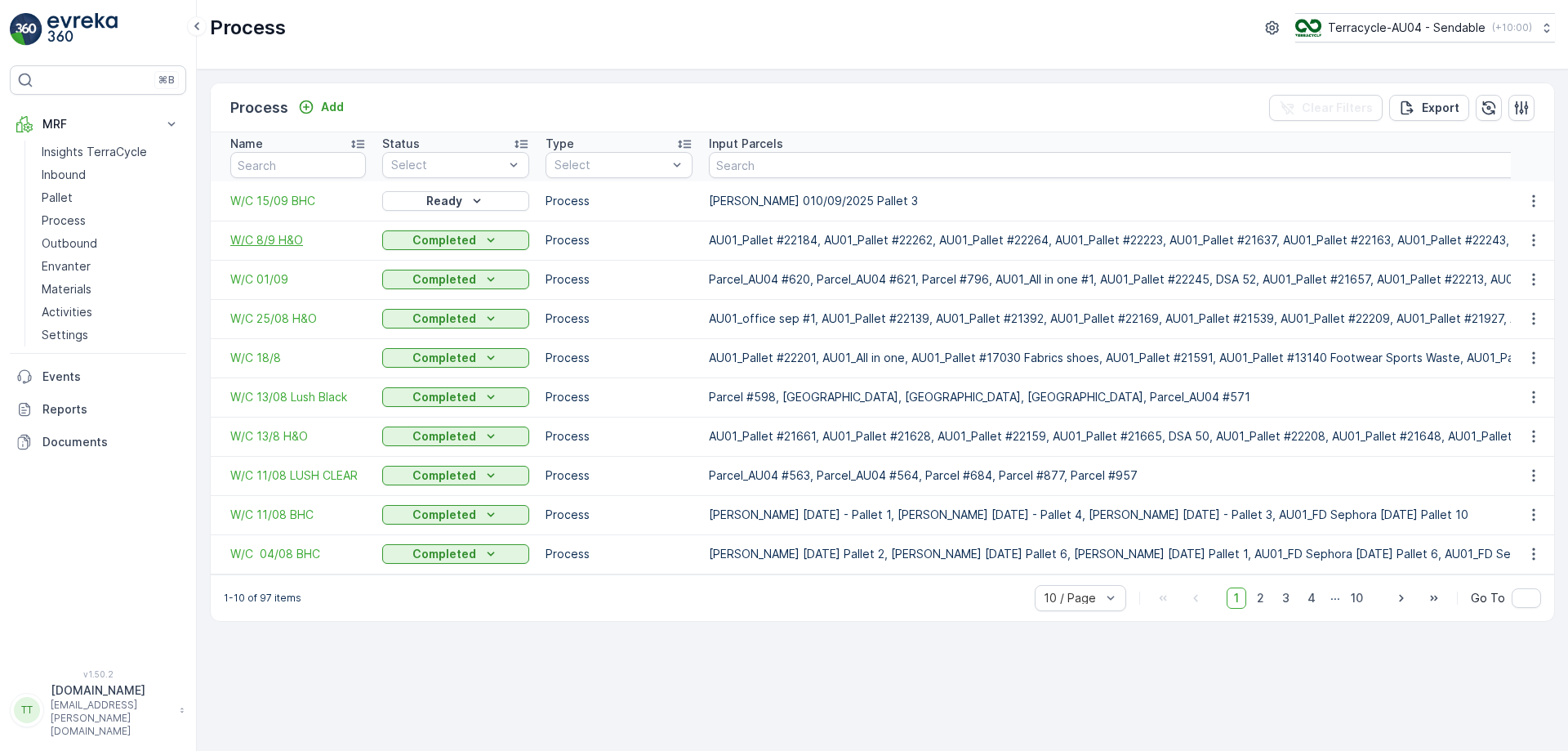
click at [263, 240] on span "W/C 8/9 H&O" at bounding box center [298, 240] width 136 height 16
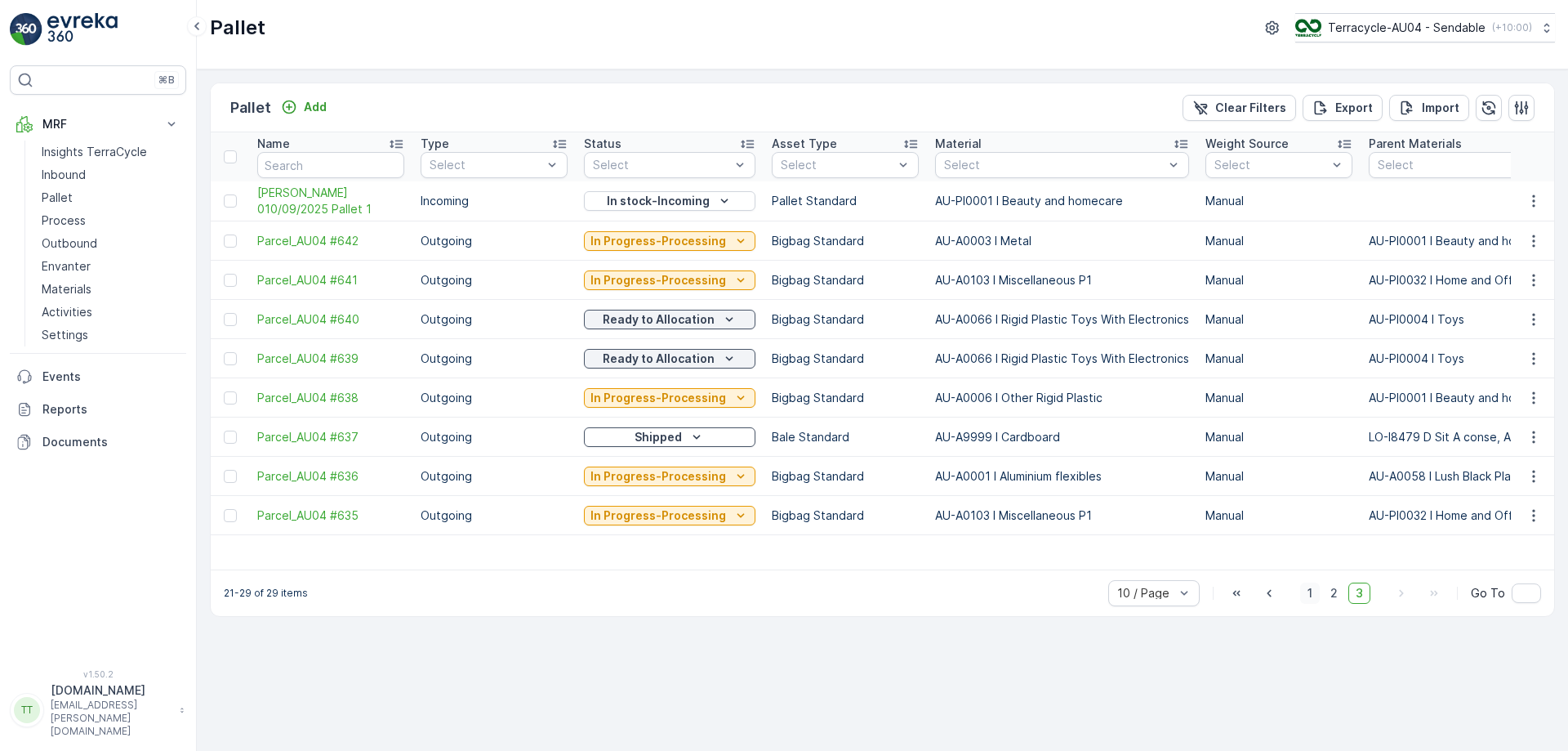
click at [1315, 602] on span "1" at bounding box center [1310, 593] width 20 height 21
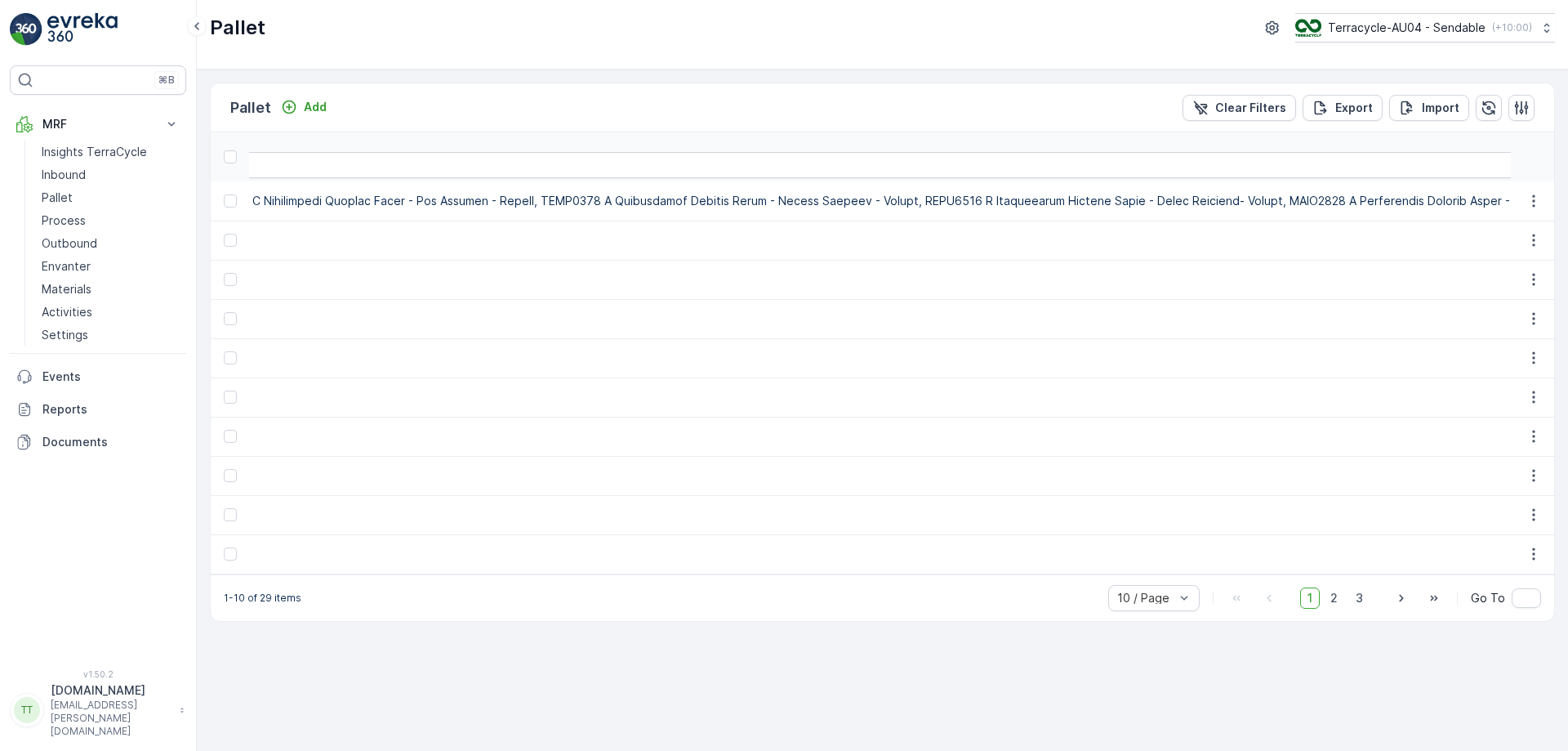
scroll to position [0, 51157]
drag, startPoint x: 1510, startPoint y: 570, endPoint x: 1505, endPoint y: 578, distance: 9.4
click at [1505, 574] on div "Name Type Select Status Select Asset Type Select Material Select Weight Source …" at bounding box center [883, 353] width 1343 height 442
click at [1085, 650] on div "Pallet Add Clear Filters Export Import Name Type Select Status Select Asset Typ…" at bounding box center [882, 410] width 1371 height 682
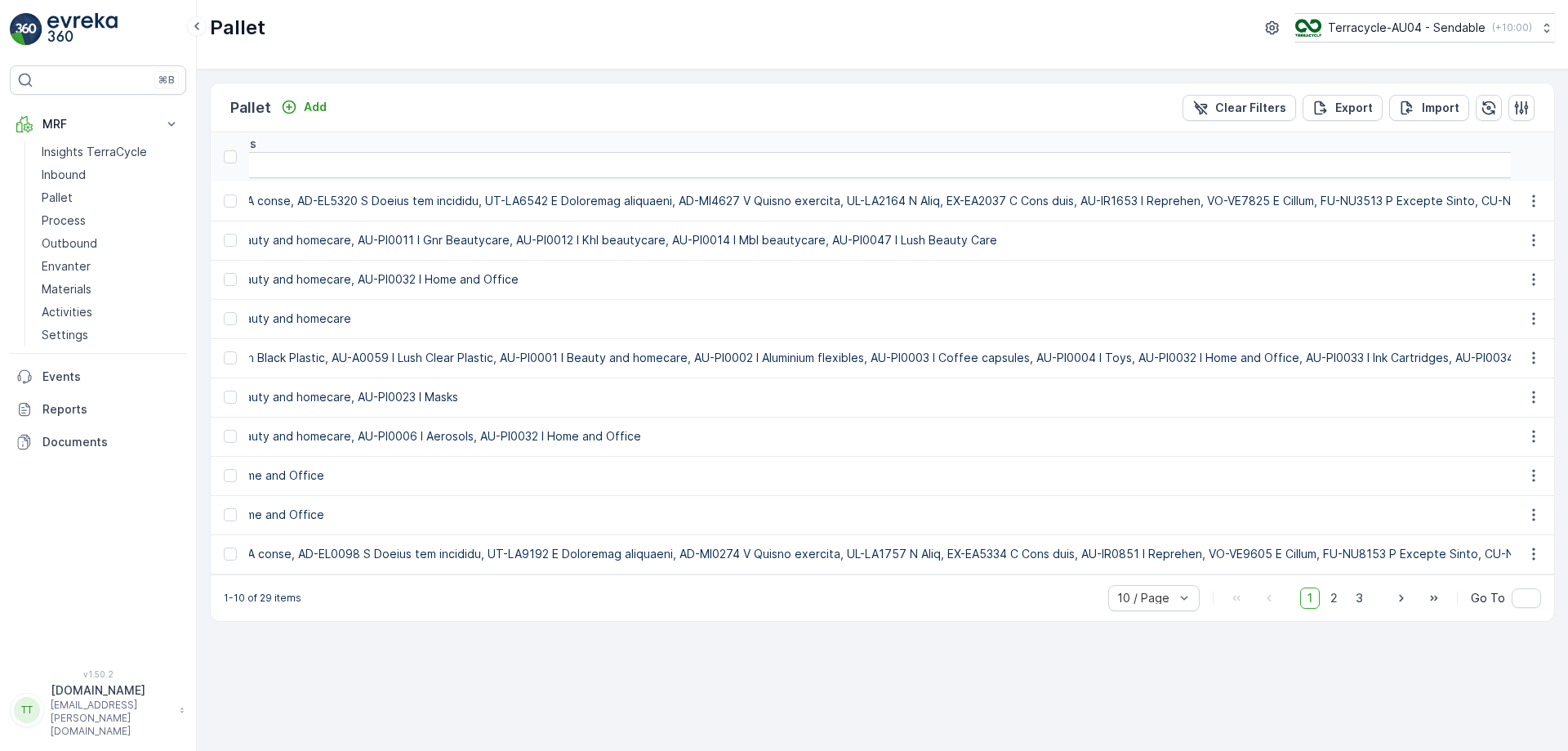
scroll to position [0, 0]
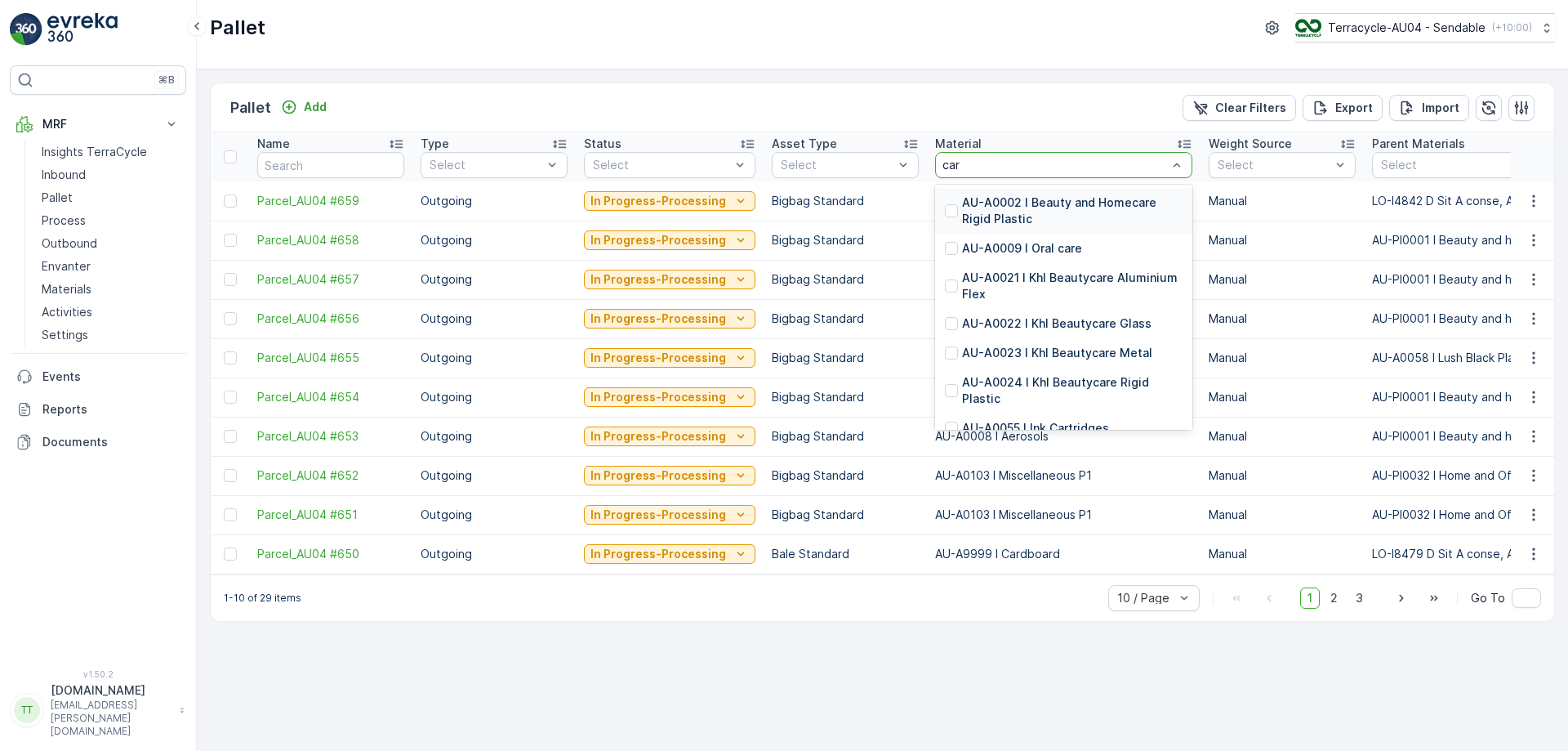
type input "card"
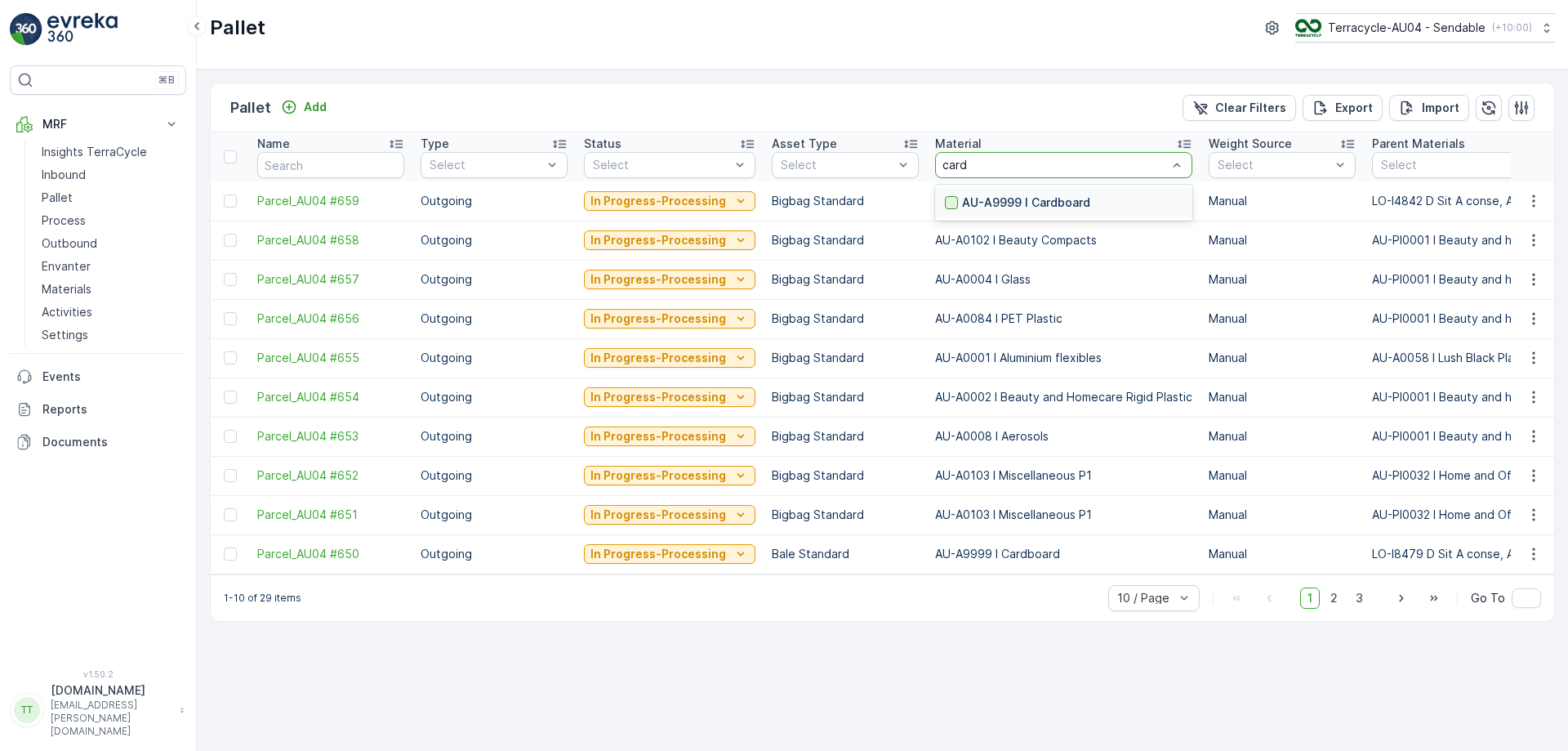
click at [946, 202] on div at bounding box center [951, 202] width 13 height 13
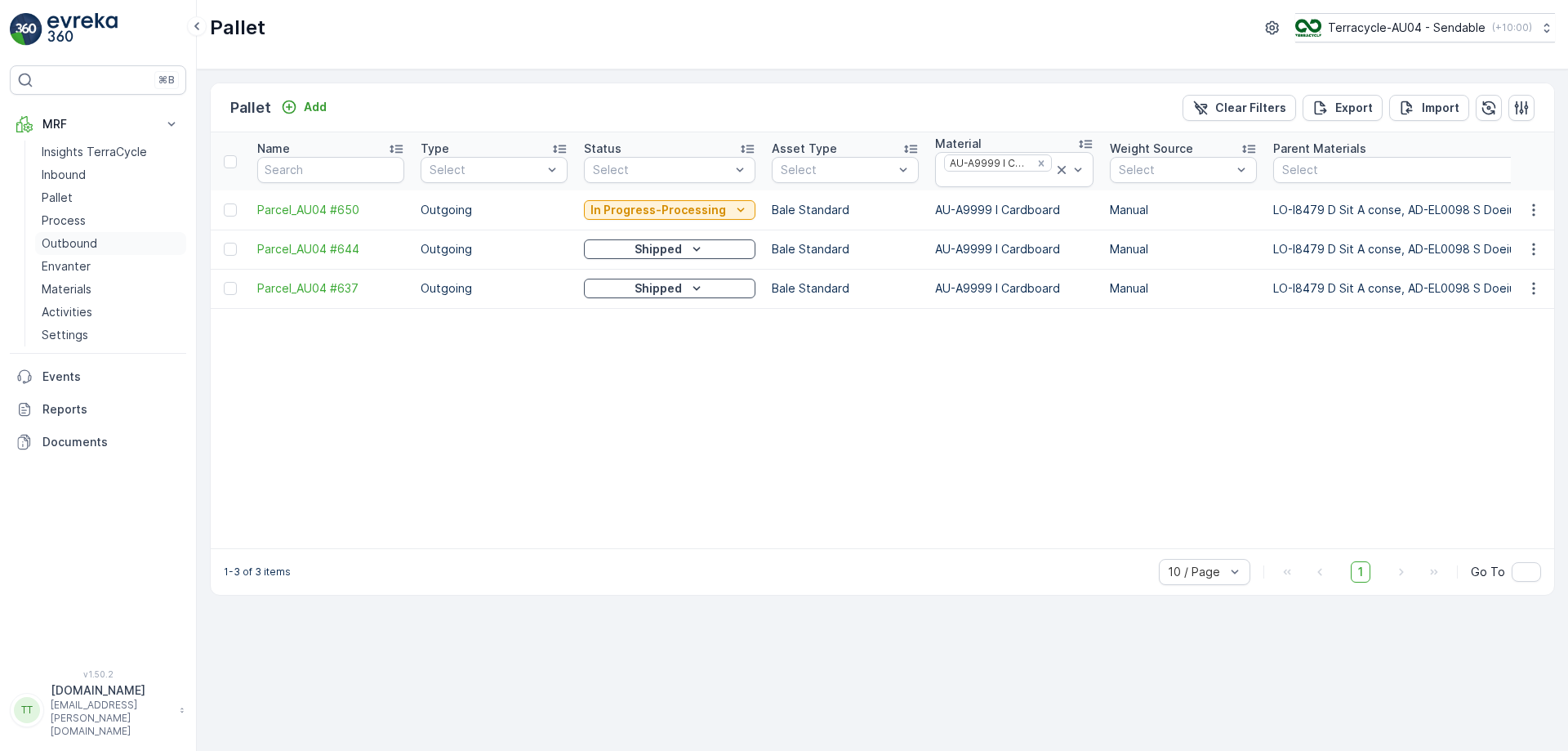
click at [86, 242] on p "Outbound" at bounding box center [69, 243] width 56 height 16
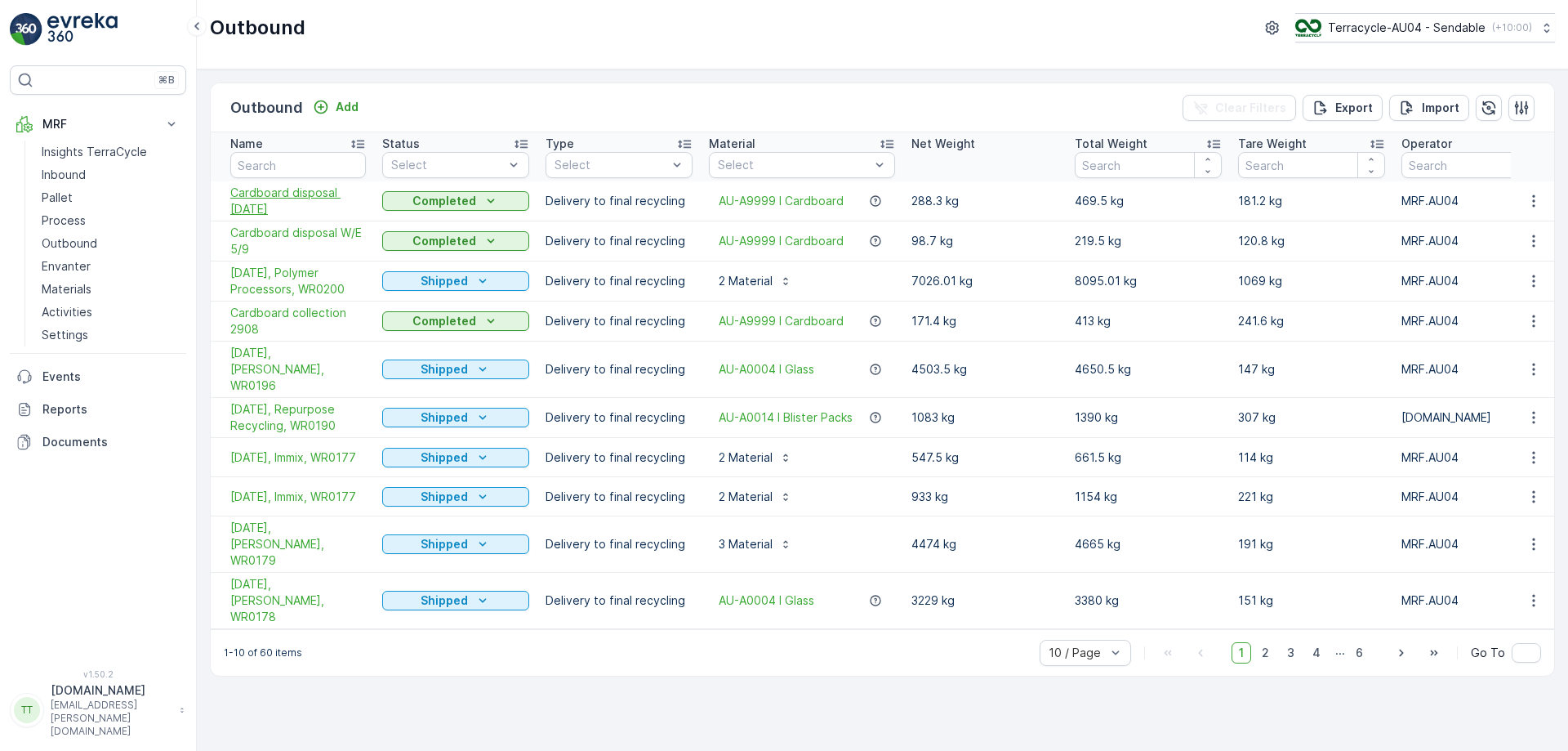
click at [329, 197] on span "Cardboard disposal WE 12/09" at bounding box center [298, 201] width 136 height 33
